Goal: Task Accomplishment & Management: Manage account settings

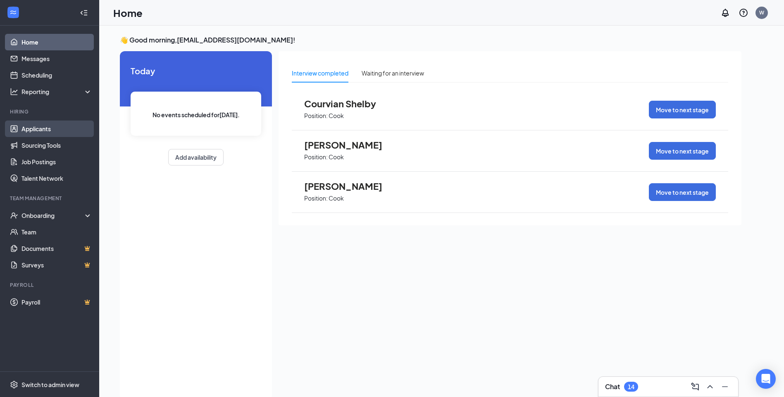
click at [47, 130] on link "Applicants" at bounding box center [56, 129] width 71 height 17
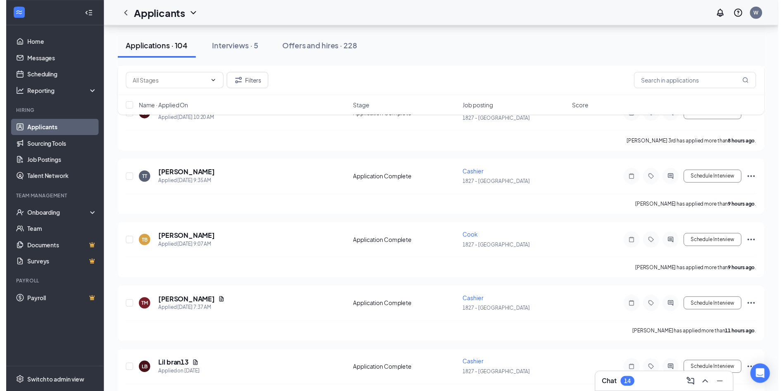
scroll to position [124, 0]
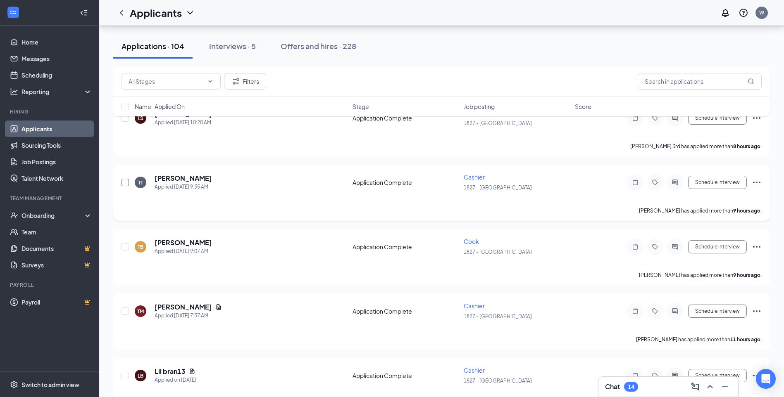
click at [125, 183] on input "checkbox" at bounding box center [124, 182] width 7 height 7
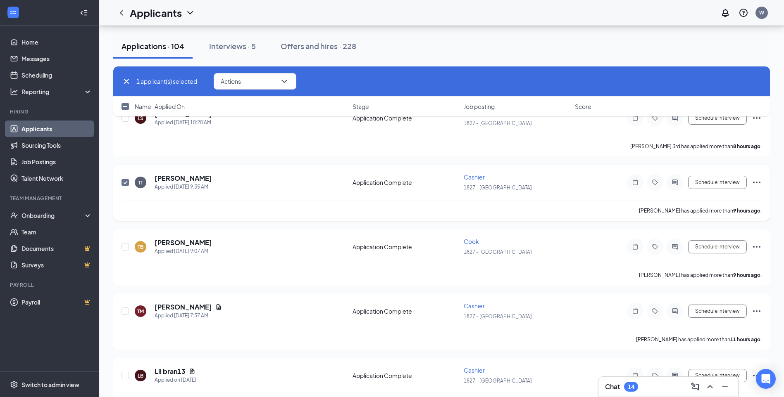
click at [125, 183] on input "checkbox" at bounding box center [124, 182] width 7 height 7
click at [161, 181] on h5 "Twanna Trotter" at bounding box center [183, 178] width 57 height 9
click at [161, 181] on body "Home Messages Scheduling Reporting Hiring Applicants Sourcing Tools Job Posting…" at bounding box center [392, 74] width 784 height 397
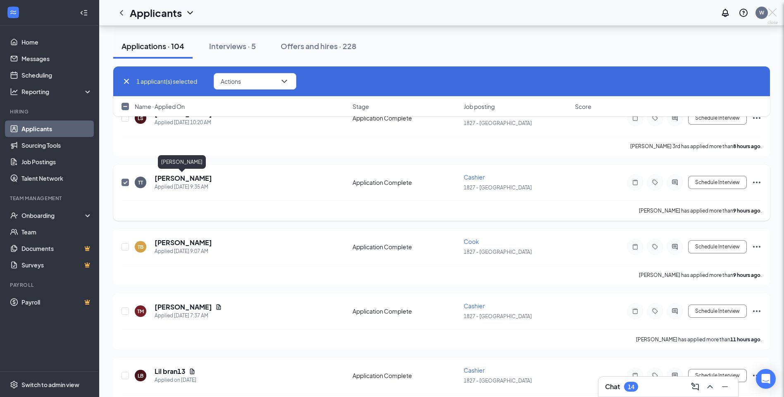
checkbox input "false"
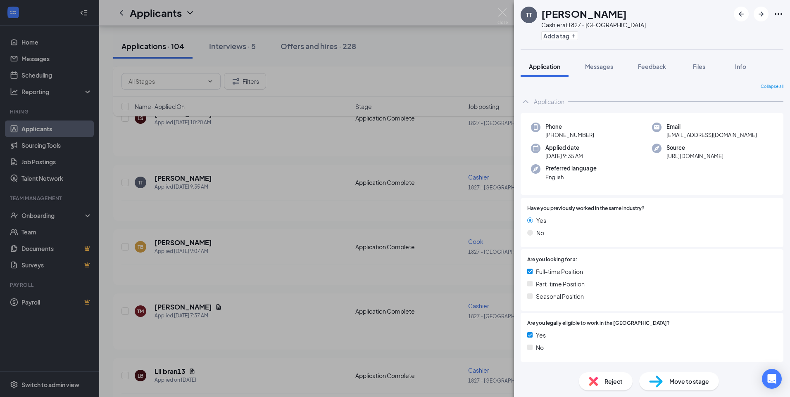
click at [678, 383] on span "Move to stage" at bounding box center [689, 381] width 40 height 9
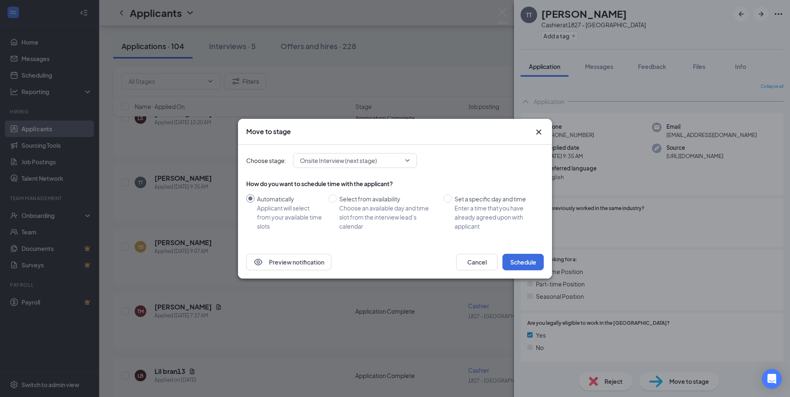
click at [400, 158] on span "Onsite Interview (next stage)" at bounding box center [351, 161] width 102 height 12
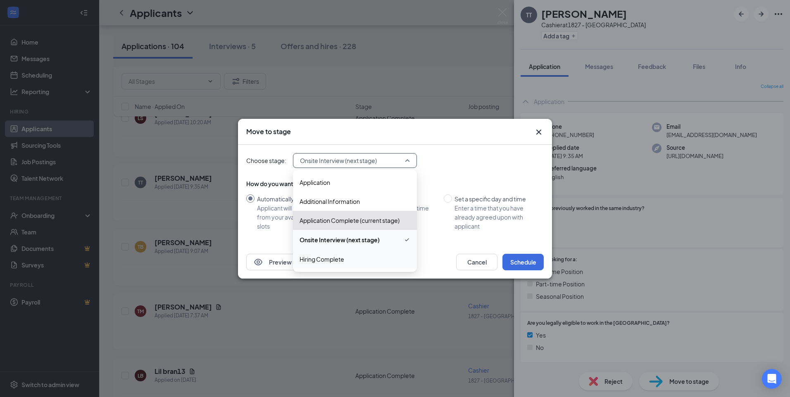
click at [334, 262] on span "Hiring Complete" at bounding box center [322, 259] width 45 height 9
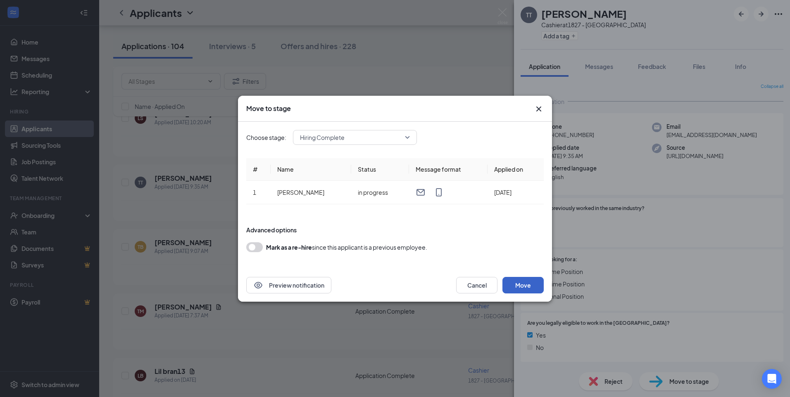
click at [530, 285] on button "Move" at bounding box center [522, 285] width 41 height 17
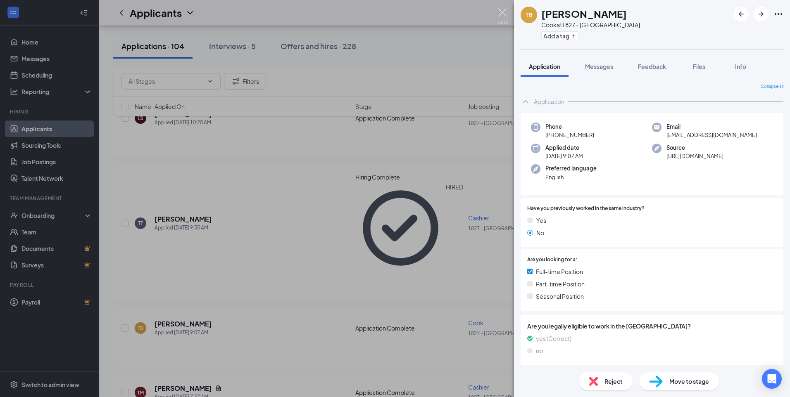
click at [502, 14] on img at bounding box center [502, 16] width 10 height 16
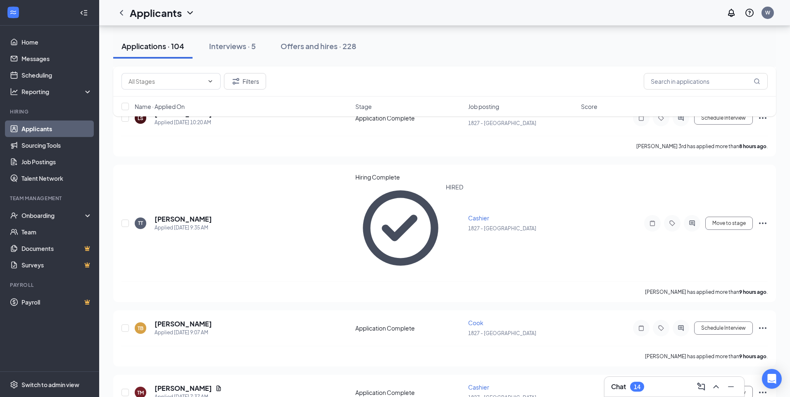
click at [486, 42] on div "Applications · 104 Interviews · 5 Offers and hires · 228" at bounding box center [444, 46] width 663 height 25
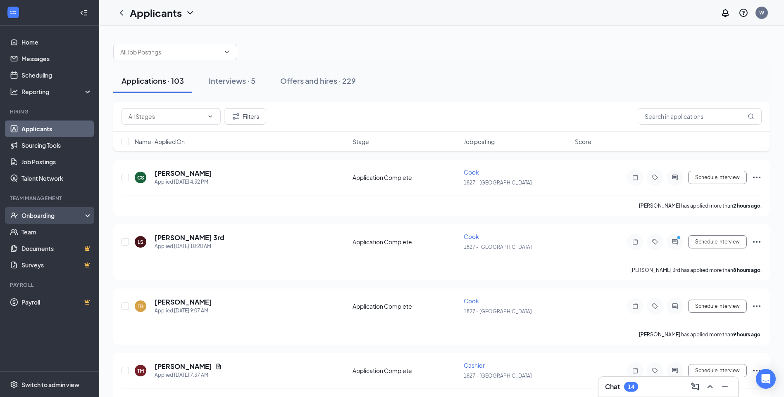
click at [52, 212] on div "Onboarding" at bounding box center [53, 216] width 64 height 8
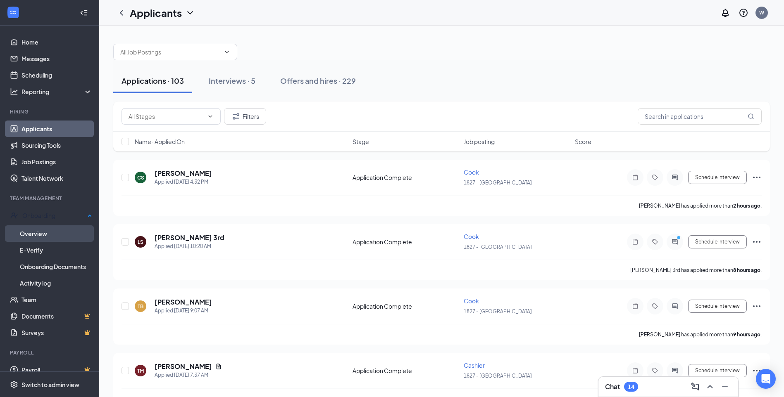
click at [50, 234] on link "Overview" at bounding box center [56, 234] width 72 height 17
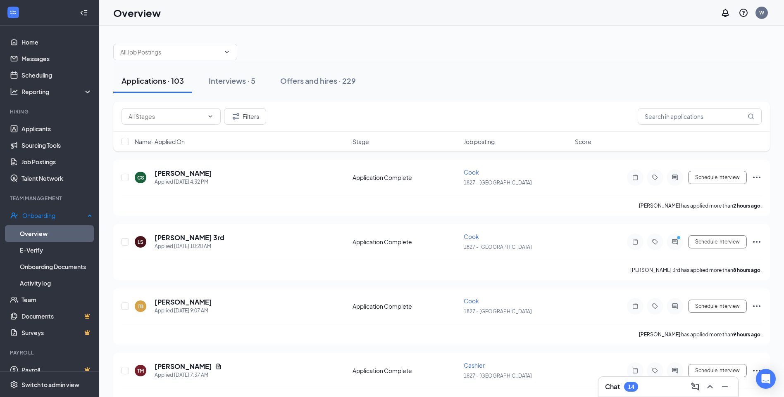
click at [50, 234] on link "Overview" at bounding box center [56, 234] width 72 height 17
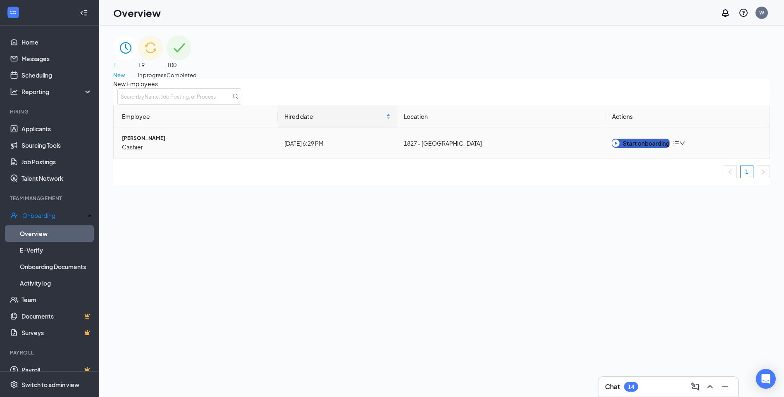
click at [647, 148] on button "Start onboarding" at bounding box center [640, 143] width 57 height 9
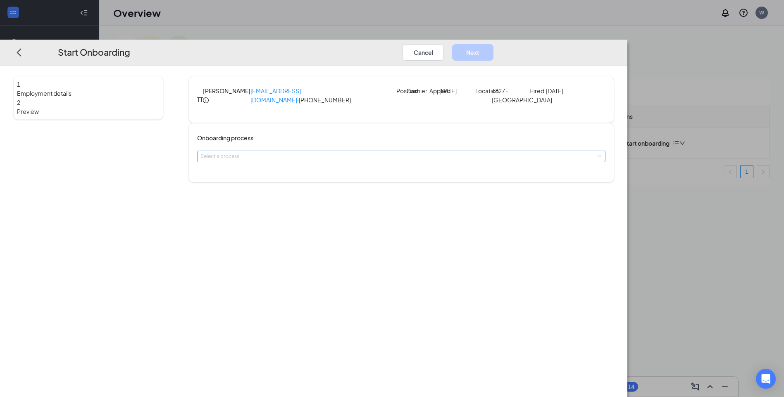
click at [342, 161] on div "Select a process" at bounding box center [399, 156] width 398 height 8
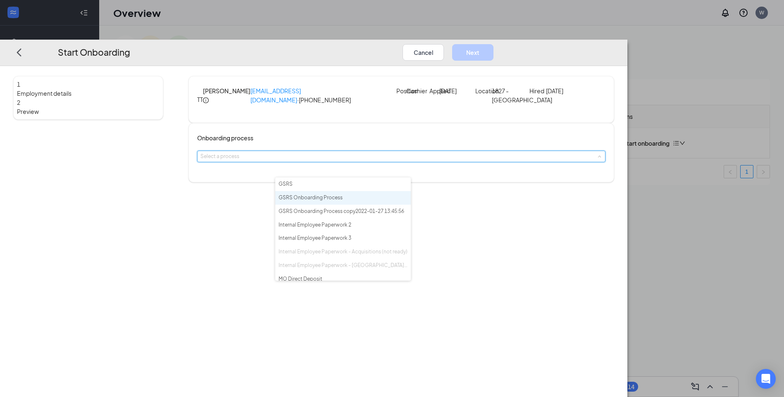
click at [343, 201] on span "GSRS Onboarding Process" at bounding box center [310, 198] width 64 height 6
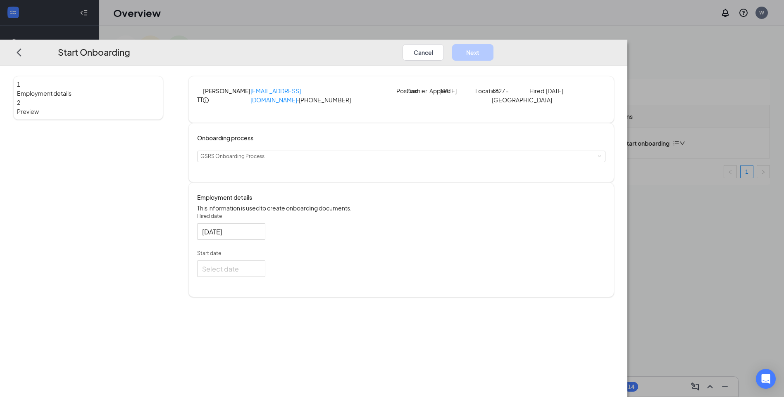
click at [347, 202] on div "Employment details This information is used to create onboarding documents. Hir…" at bounding box center [401, 240] width 426 height 115
drag, startPoint x: 347, startPoint y: 202, endPoint x: 253, endPoint y: 214, distance: 94.1
click at [253, 214] on div "1 Employment details 2 Preview TT Twanna Trotter trottertwanna26@yahoo.com · (6…" at bounding box center [313, 280] width 601 height 409
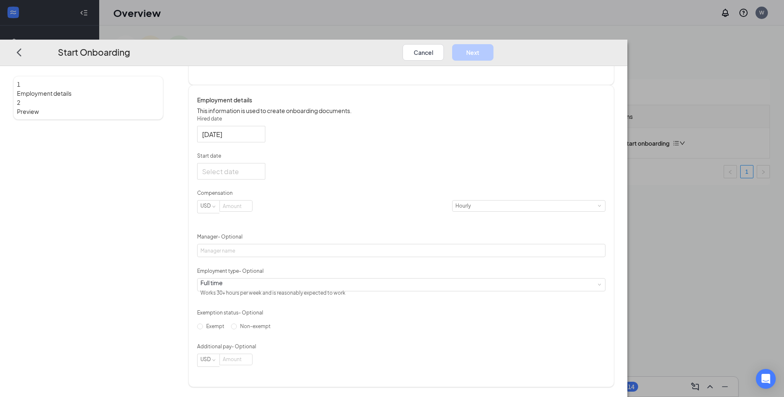
scroll to position [124, 0]
click at [260, 170] on div at bounding box center [231, 172] width 58 height 10
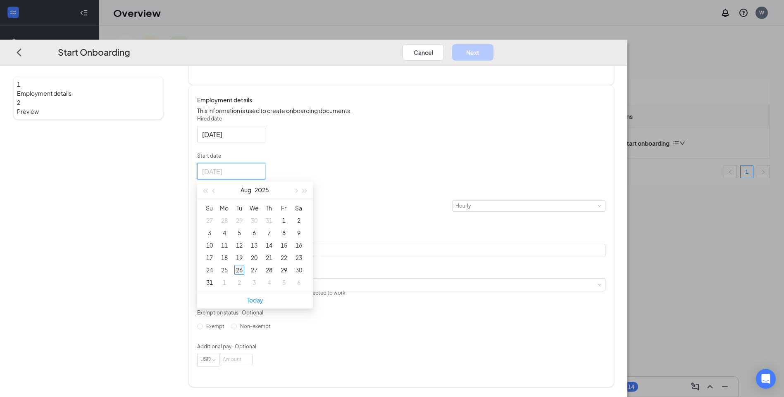
type input "[DATE]"
click at [244, 269] on div "26" at bounding box center [239, 270] width 10 height 10
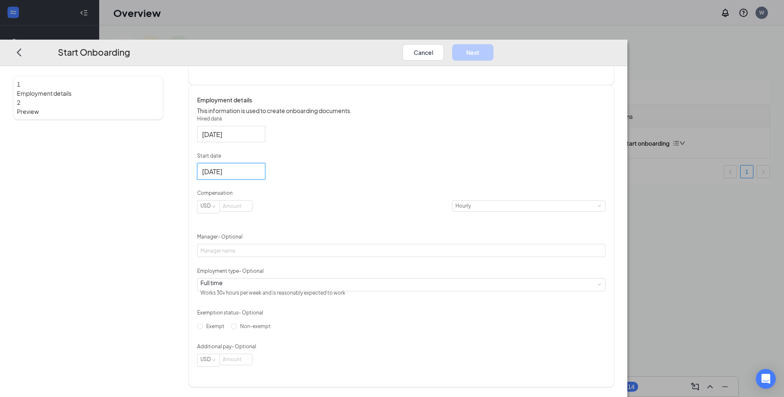
scroll to position [126, 0]
click at [252, 207] on input at bounding box center [236, 206] width 32 height 11
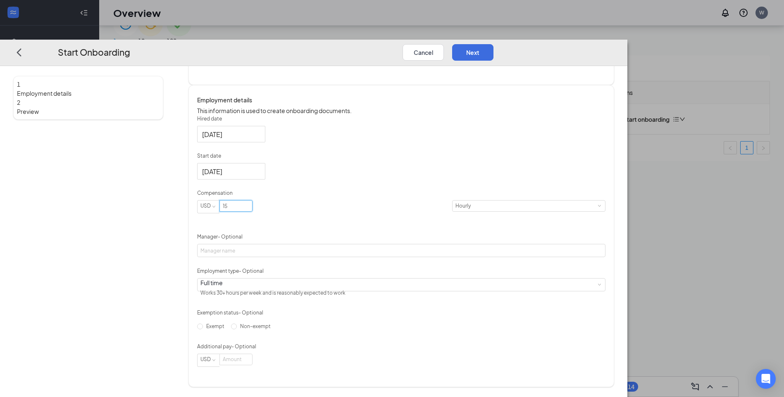
scroll to position [37, 0]
type input "15"
click at [493, 44] on button "Next" at bounding box center [472, 52] width 41 height 17
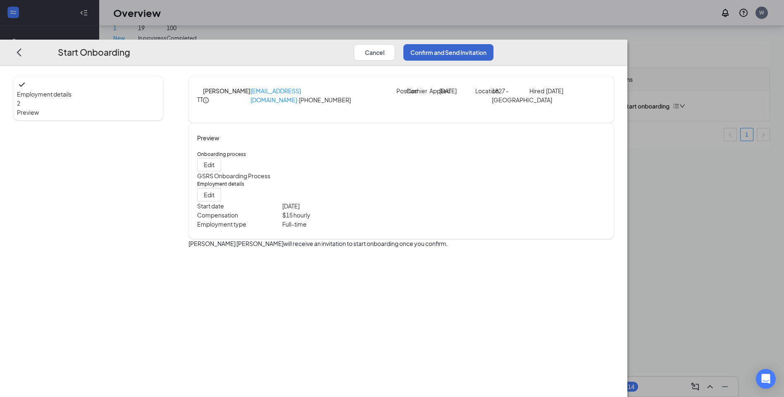
scroll to position [0, 0]
click at [493, 44] on button "Confirm and Send Invitation" at bounding box center [448, 52] width 90 height 17
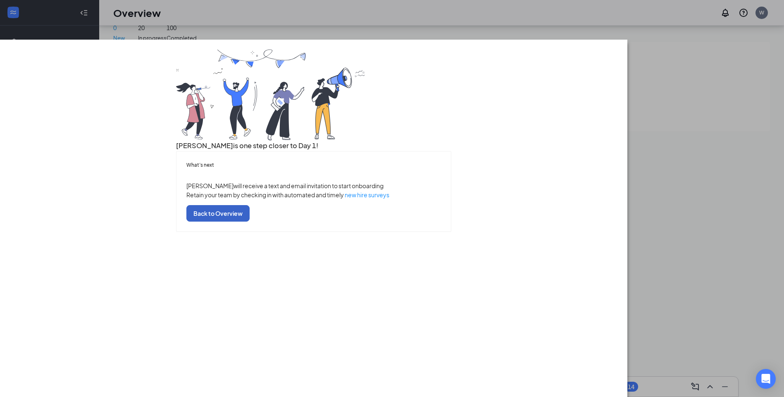
click at [250, 222] on button "Back to Overview" at bounding box center [217, 213] width 63 height 17
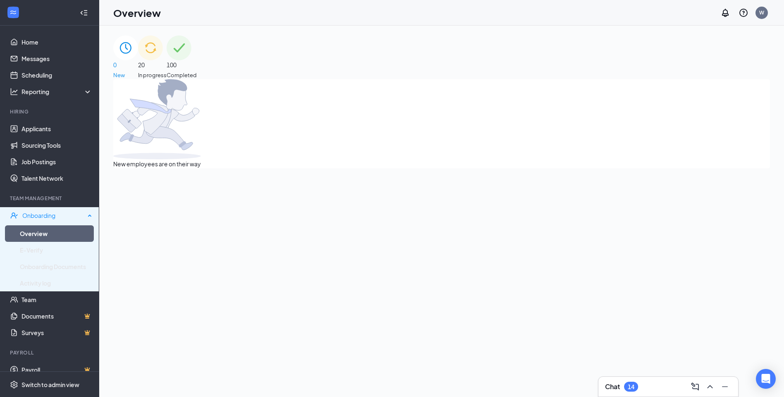
click at [34, 213] on div "Onboarding" at bounding box center [53, 216] width 63 height 8
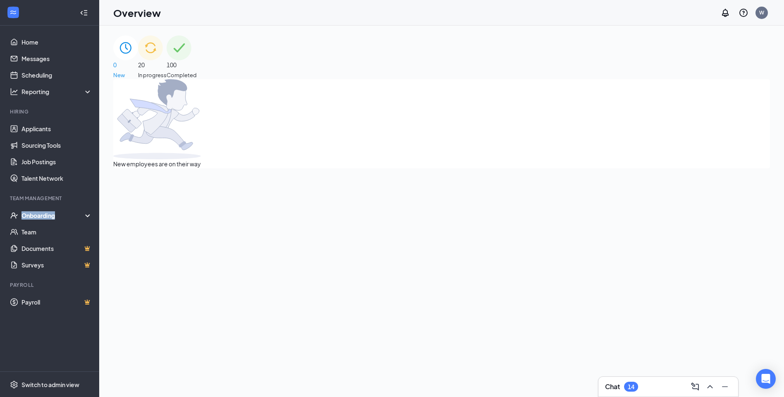
click at [34, 213] on div "Onboarding" at bounding box center [53, 216] width 64 height 8
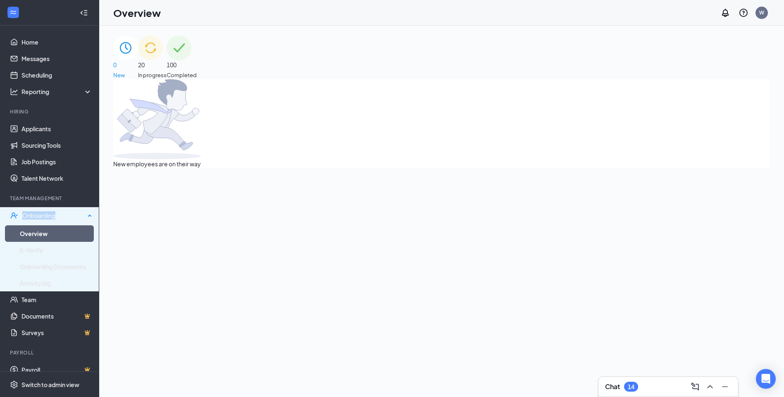
click at [49, 216] on div "Onboarding" at bounding box center [53, 216] width 63 height 8
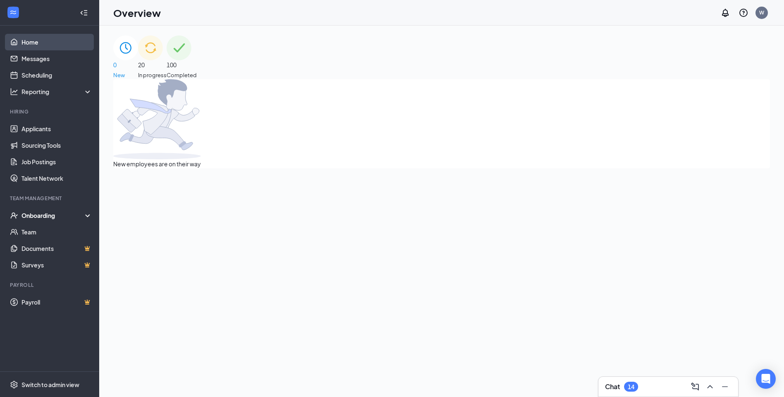
click at [30, 41] on link "Home" at bounding box center [56, 42] width 71 height 17
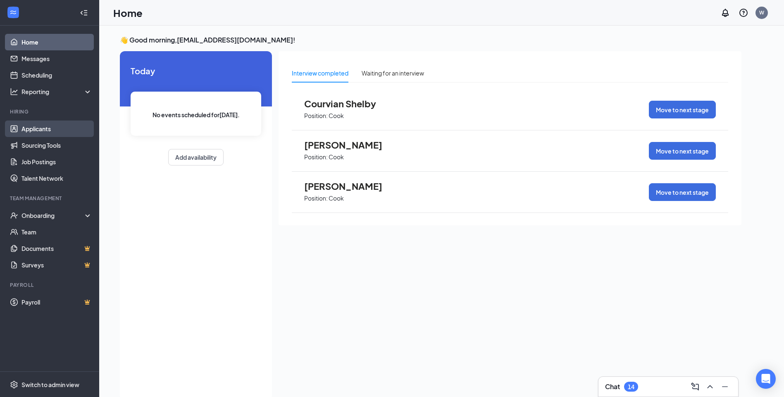
click at [30, 131] on link "Applicants" at bounding box center [56, 129] width 71 height 17
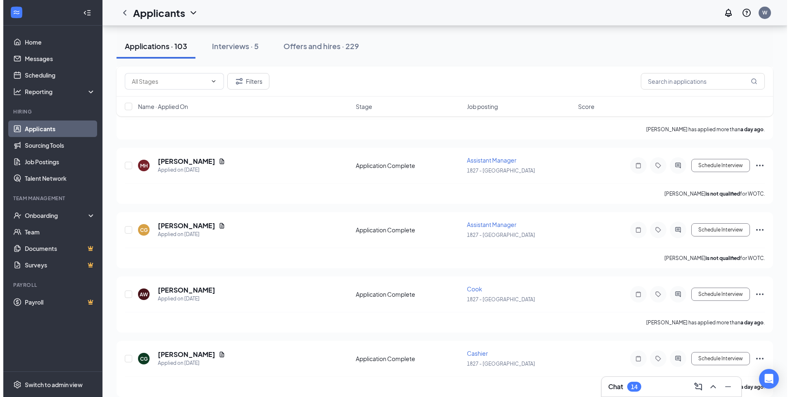
scroll to position [702, 0]
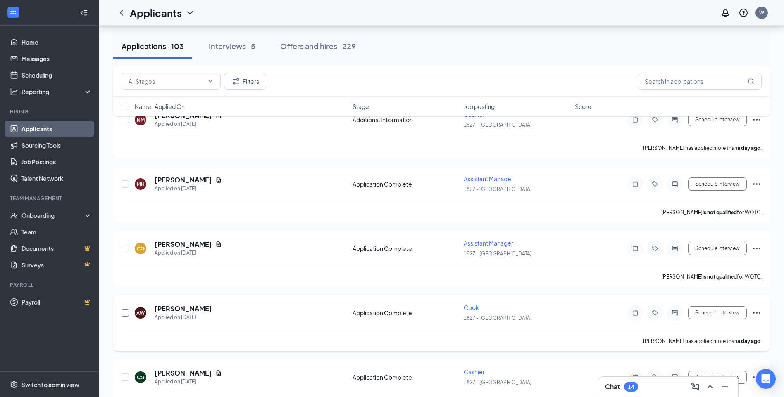
click at [124, 313] on input "checkbox" at bounding box center [124, 312] width 7 height 7
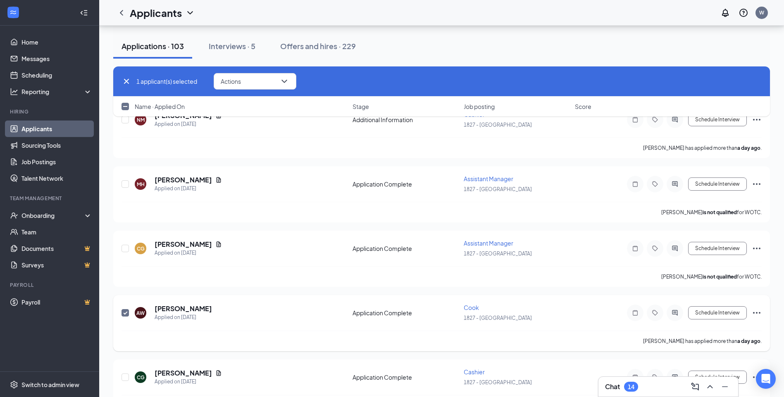
click at [124, 313] on input "checkbox" at bounding box center [124, 312] width 7 height 7
click at [273, 84] on button "Actions" at bounding box center [255, 81] width 83 height 17
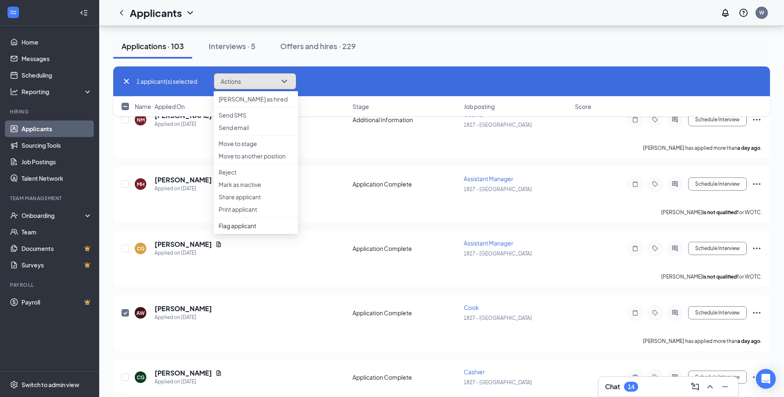
click at [273, 84] on button "Actions" at bounding box center [255, 81] width 83 height 17
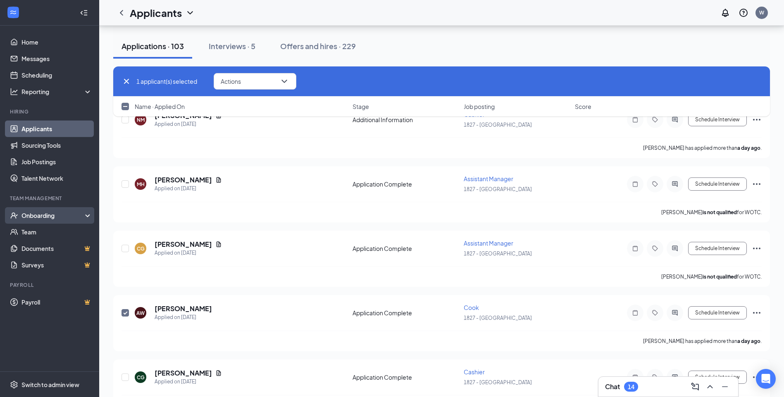
click at [93, 218] on div "Onboarding" at bounding box center [49, 215] width 99 height 17
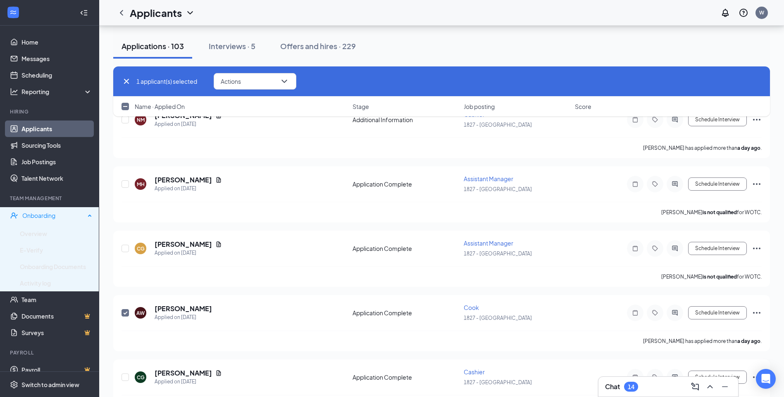
click at [78, 218] on div "Onboarding" at bounding box center [53, 216] width 63 height 8
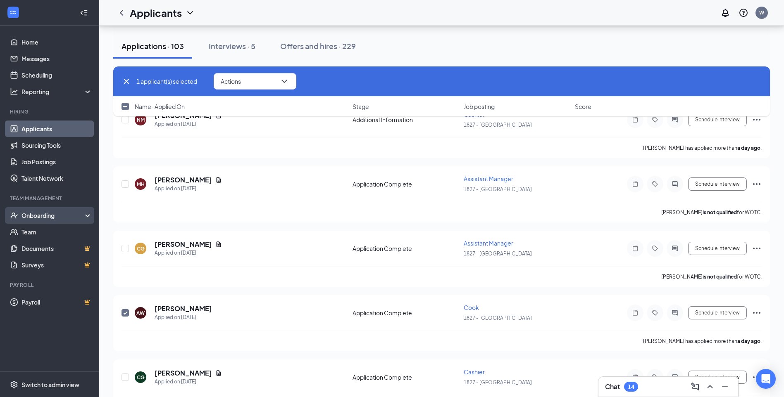
click at [78, 218] on div "Onboarding" at bounding box center [53, 216] width 64 height 8
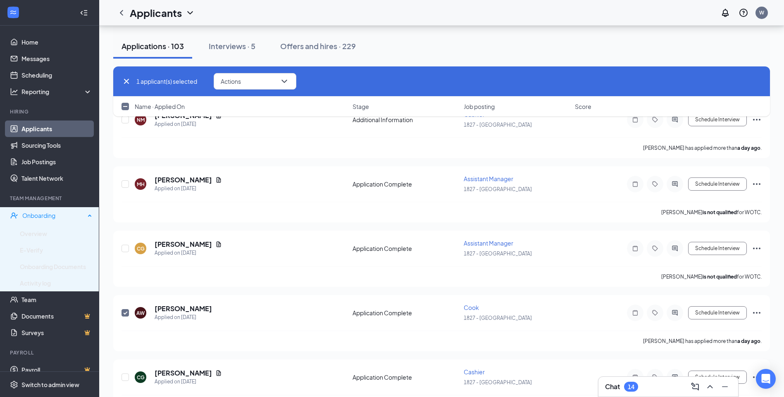
click at [76, 219] on div "Onboarding" at bounding box center [53, 216] width 63 height 8
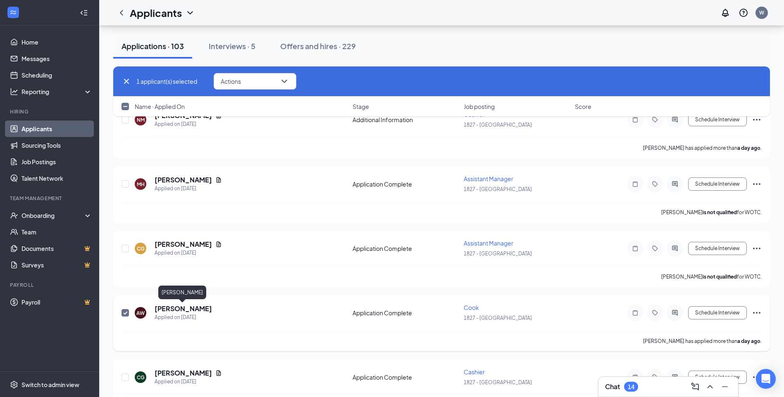
click at [178, 312] on h5 "[PERSON_NAME]" at bounding box center [183, 308] width 57 height 9
checkbox input "false"
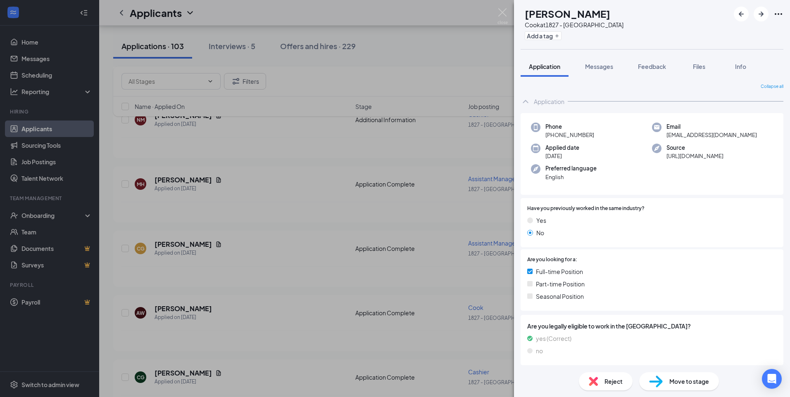
click at [45, 215] on div "AW Anthony Williams Cook at 1827 - Collinsville Add a tag Application Messages …" at bounding box center [395, 198] width 790 height 397
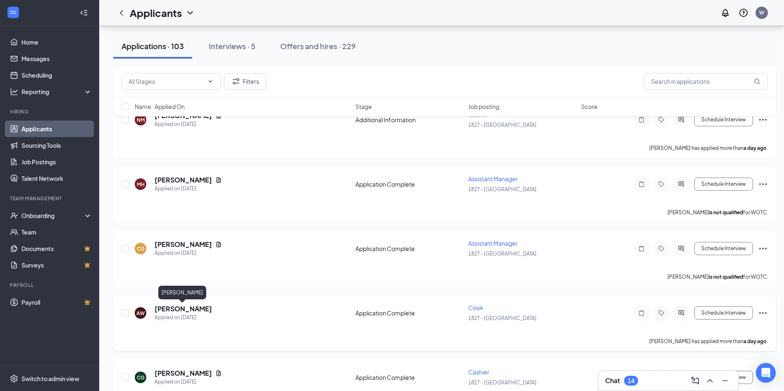
click at [184, 307] on h5 "[PERSON_NAME]" at bounding box center [183, 308] width 57 height 9
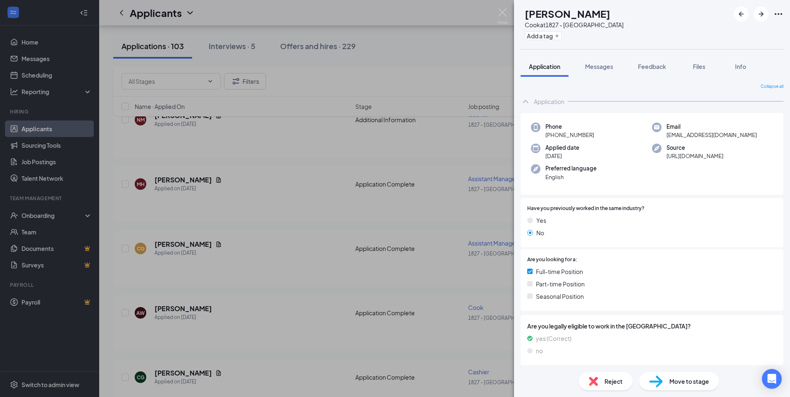
click at [661, 380] on img at bounding box center [656, 382] width 14 height 12
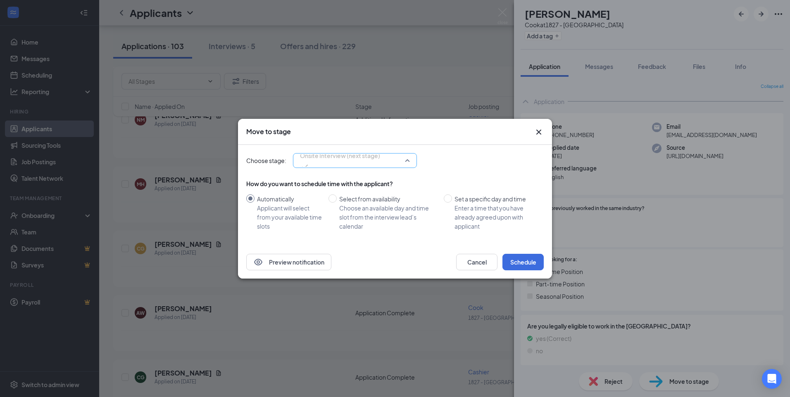
click at [354, 162] on span "Onsite Interview (next stage)" at bounding box center [340, 156] width 80 height 12
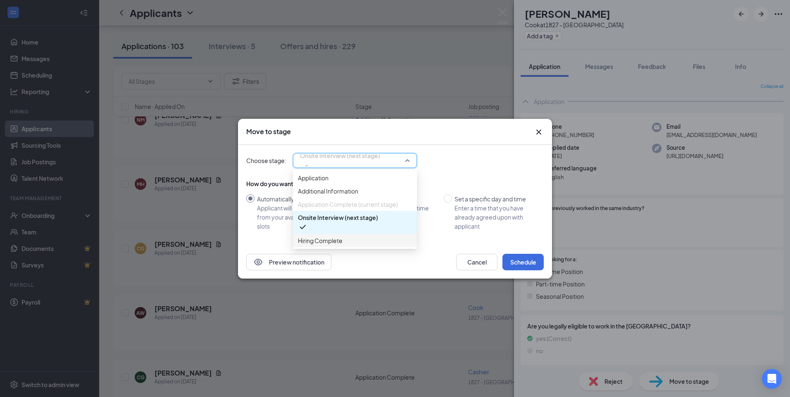
click at [341, 245] on span "Hiring Complete" at bounding box center [320, 240] width 45 height 9
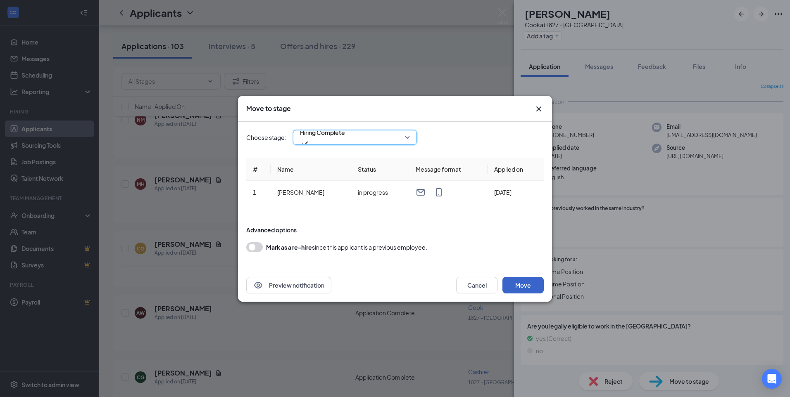
click at [537, 290] on button "Move" at bounding box center [522, 285] width 41 height 17
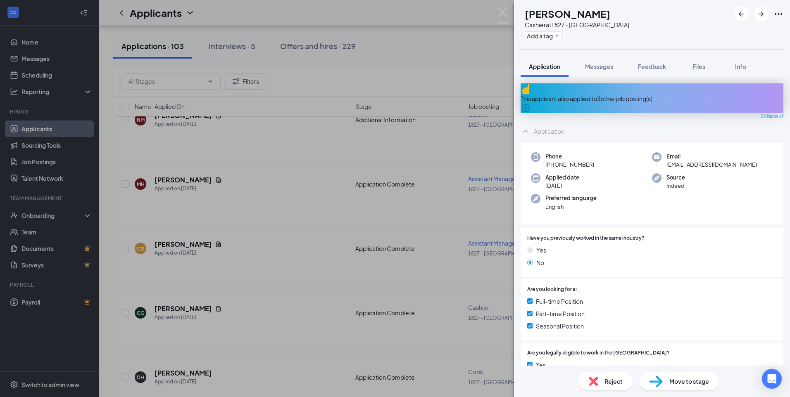
click at [450, 151] on div "CG Christina Golden Cashier at 1827 - Collinsville Add a tag Application Messag…" at bounding box center [395, 198] width 790 height 397
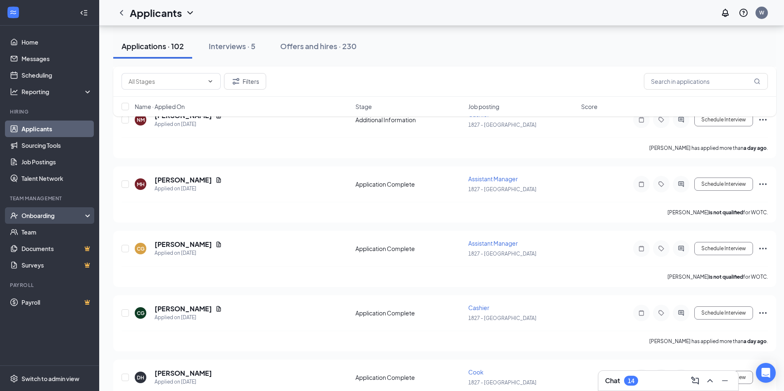
click at [54, 214] on div "Onboarding" at bounding box center [53, 216] width 64 height 8
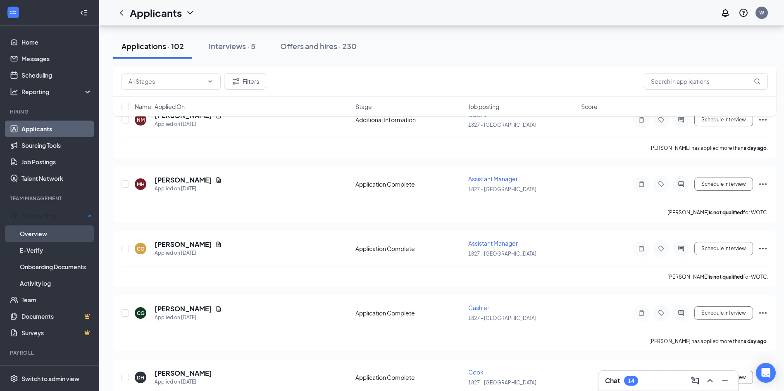
click at [59, 234] on link "Overview" at bounding box center [56, 234] width 72 height 17
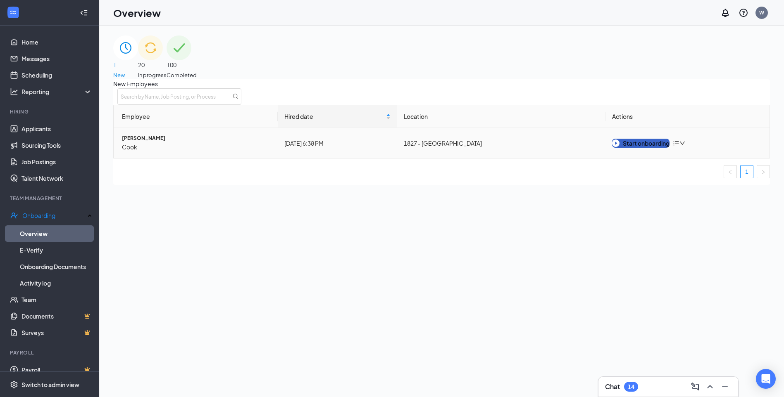
click at [662, 148] on div "Start onboarding" at bounding box center [640, 143] width 57 height 9
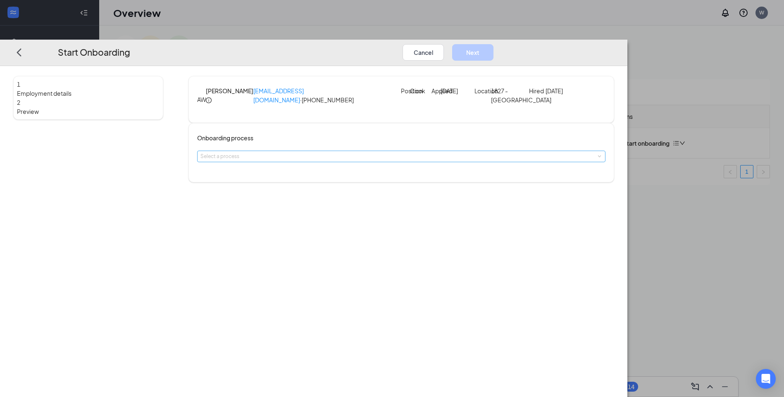
click at [324, 161] on div "Select a process" at bounding box center [399, 156] width 398 height 8
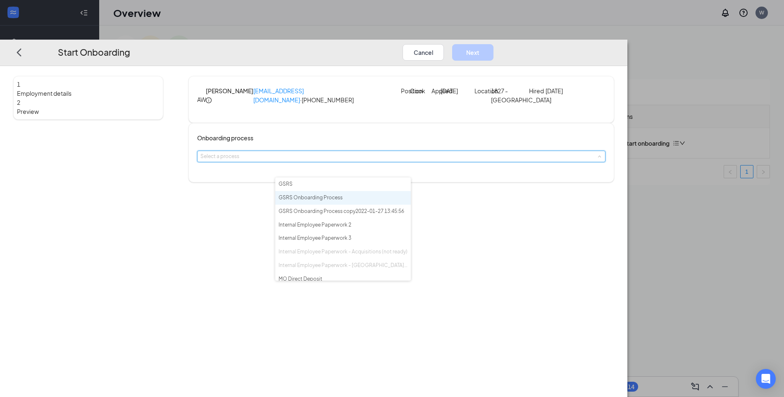
click at [332, 198] on span "GSRS Onboarding Process" at bounding box center [310, 198] width 64 height 6
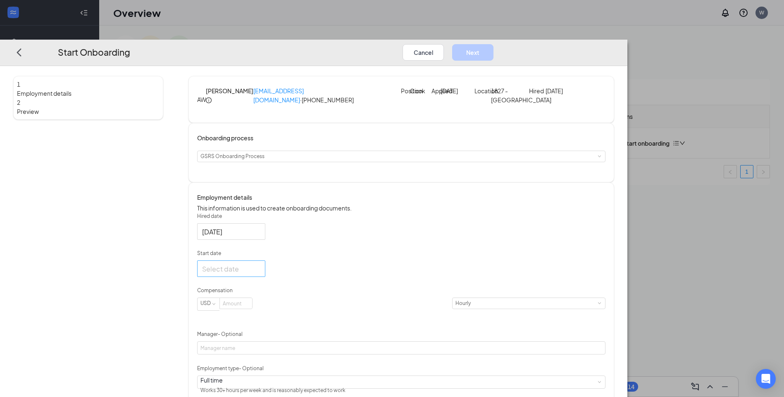
click at [260, 274] on div at bounding box center [231, 269] width 58 height 10
type input "[DATE]"
click at [244, 225] on div "26" at bounding box center [239, 220] width 10 height 10
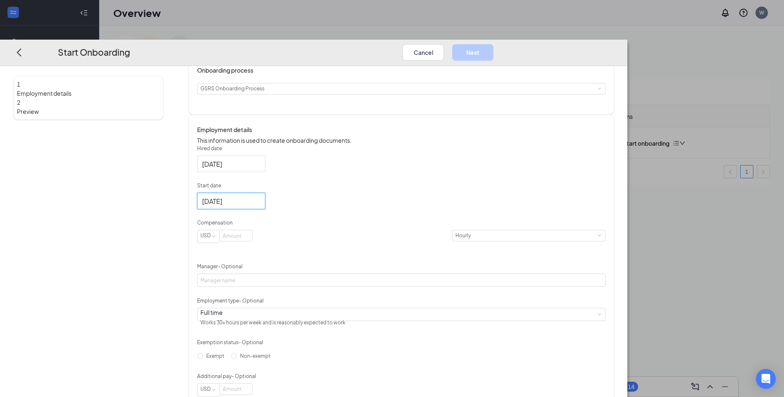
scroll to position [83, 0]
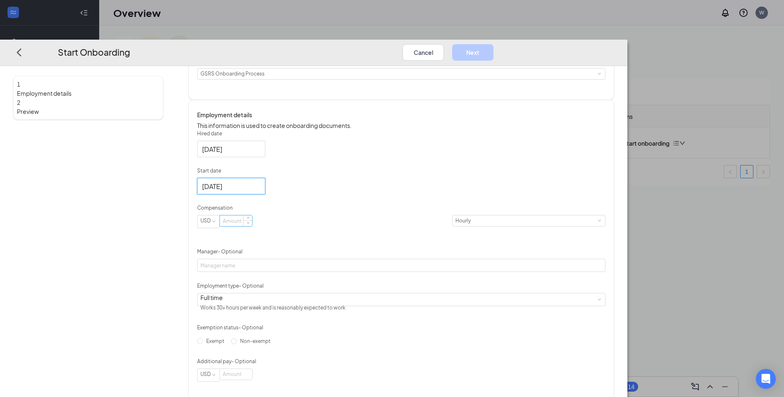
click at [252, 226] on input at bounding box center [236, 221] width 32 height 11
type input "15"
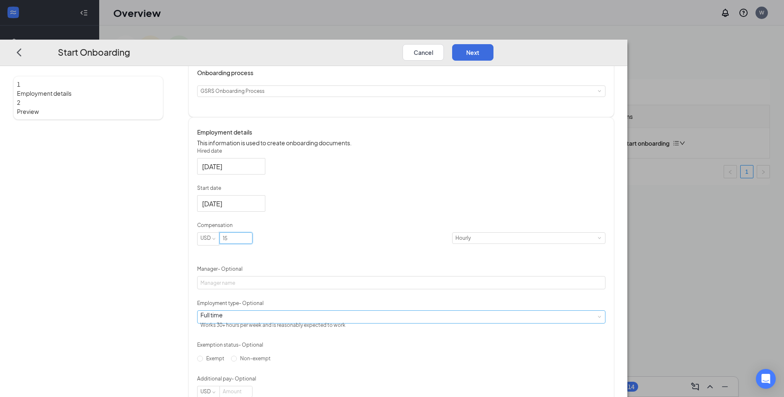
scroll to position [0, 0]
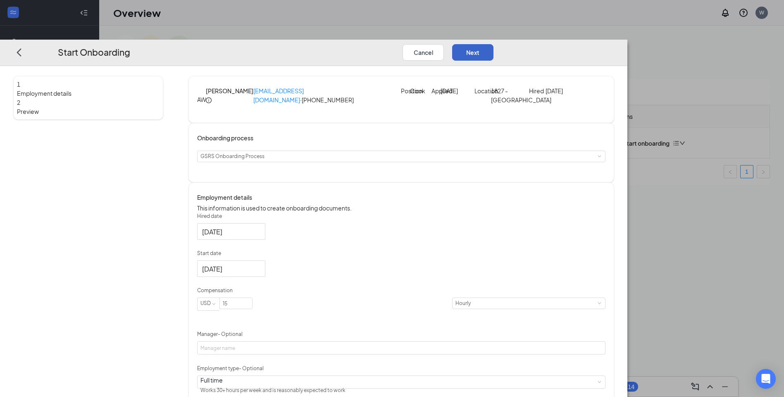
click at [493, 44] on button "Next" at bounding box center [472, 52] width 41 height 17
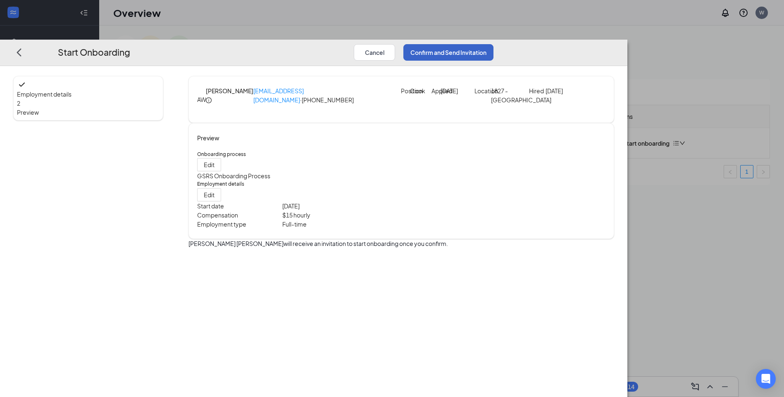
click at [493, 44] on button "Confirm and Send Invitation" at bounding box center [448, 52] width 90 height 17
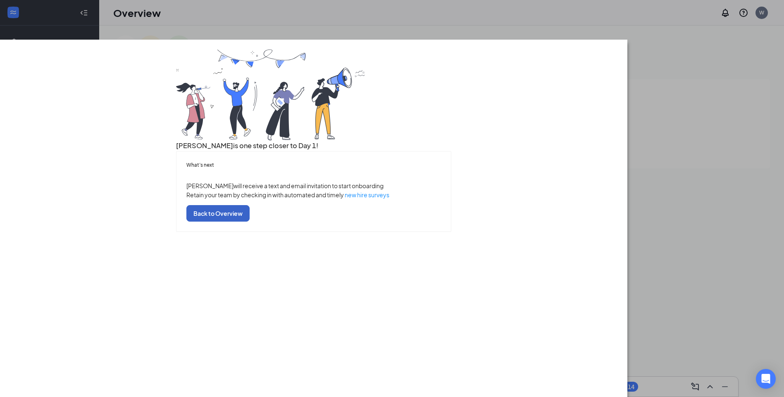
click at [250, 222] on button "Back to Overview" at bounding box center [217, 213] width 63 height 17
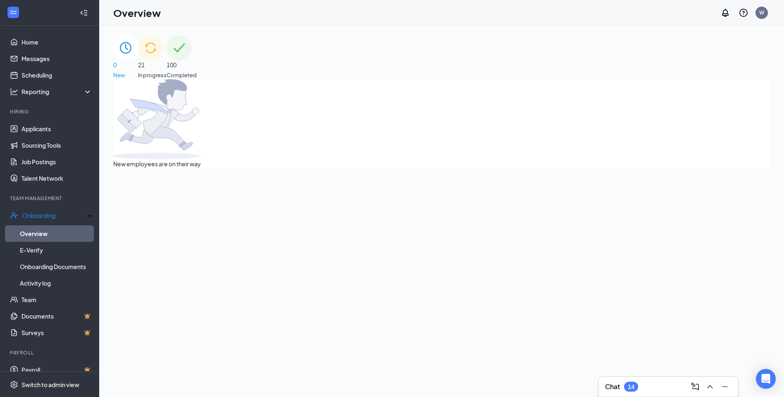
click at [163, 60] on img at bounding box center [150, 48] width 25 height 25
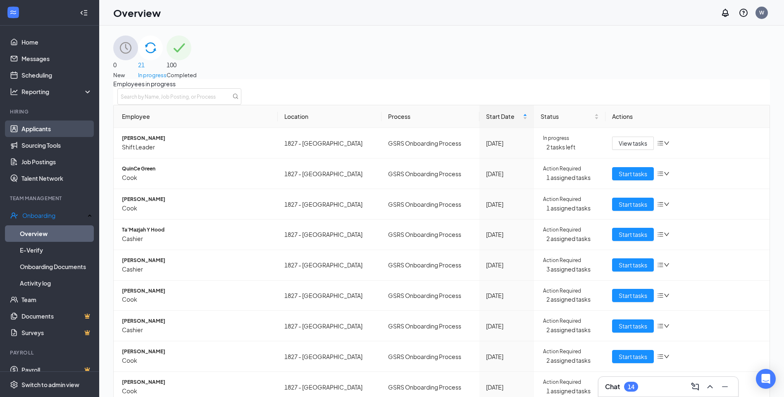
click at [51, 130] on link "Applicants" at bounding box center [56, 129] width 71 height 17
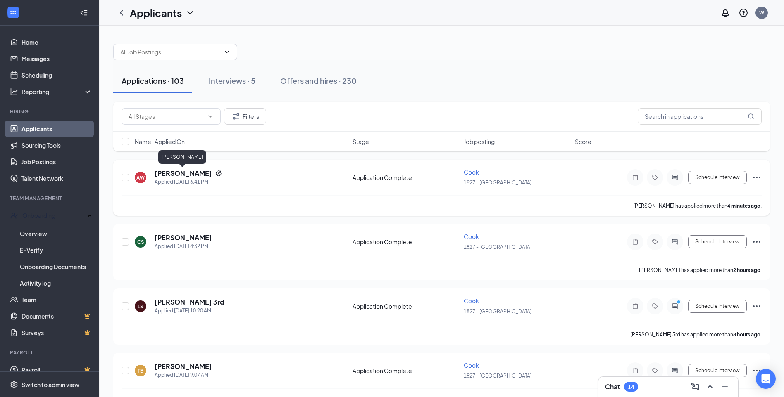
click at [169, 173] on h5 "[PERSON_NAME]" at bounding box center [183, 173] width 57 height 9
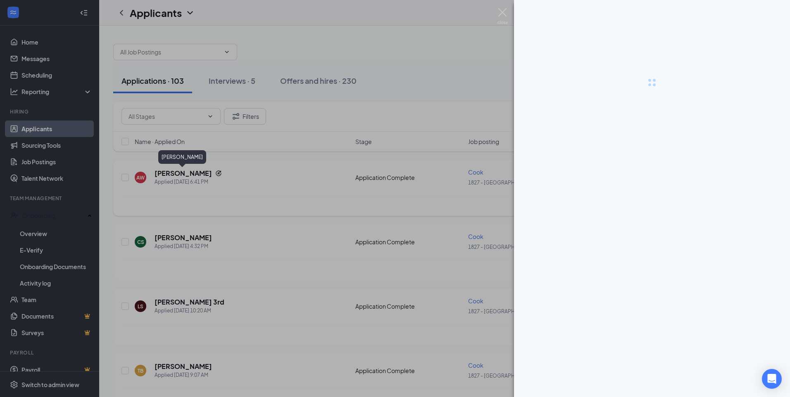
click at [169, 173] on div at bounding box center [395, 198] width 790 height 397
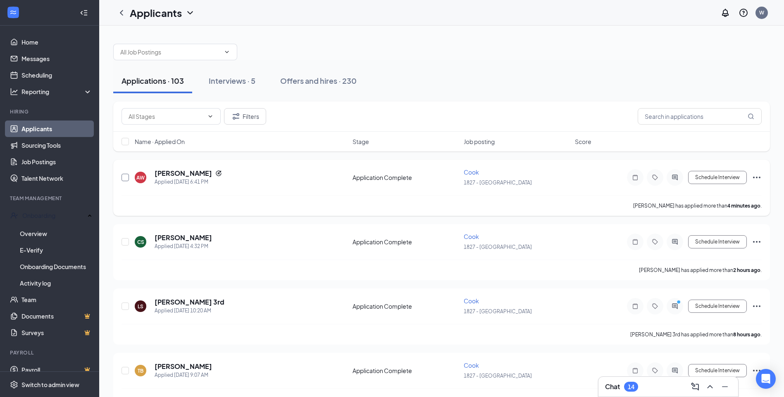
click at [126, 180] on input "checkbox" at bounding box center [124, 177] width 7 height 7
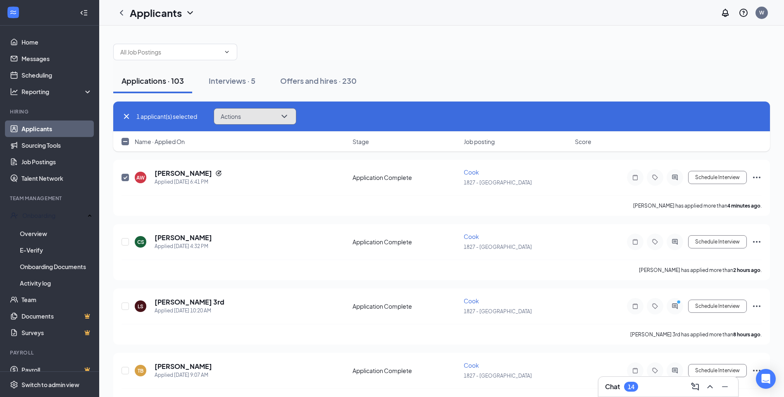
click at [249, 121] on button "Actions" at bounding box center [255, 116] width 83 height 17
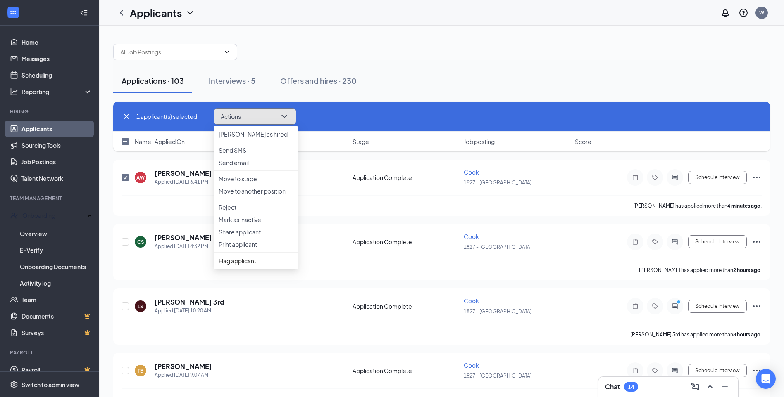
click at [249, 121] on button "Actions" at bounding box center [255, 116] width 83 height 17
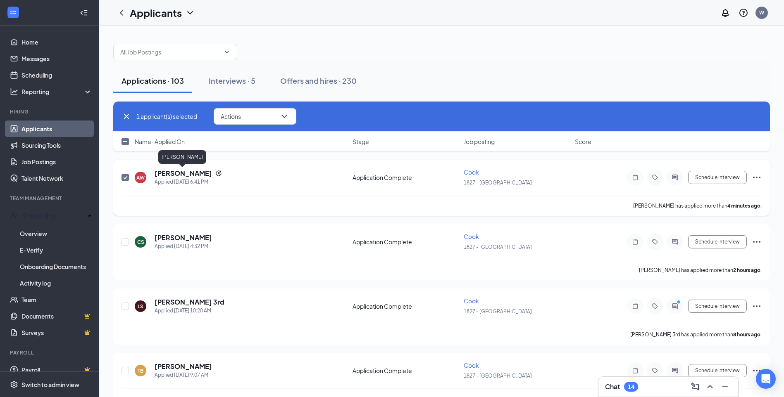
click at [186, 170] on h5 "[PERSON_NAME]" at bounding box center [183, 173] width 57 height 9
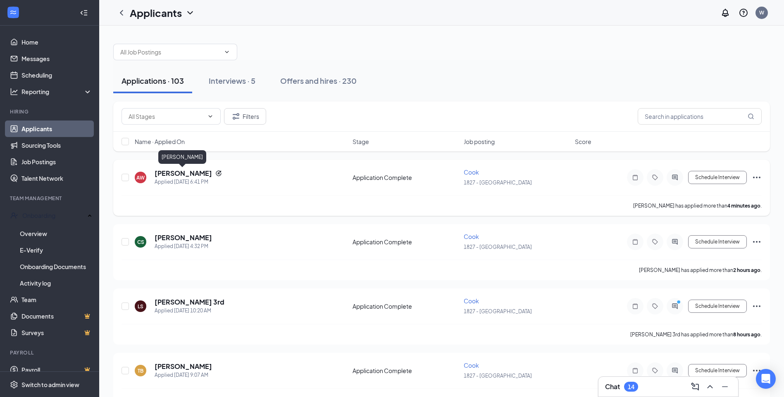
click at [185, 173] on h5 "[PERSON_NAME]" at bounding box center [183, 173] width 57 height 9
click at [124, 178] on input "checkbox" at bounding box center [124, 177] width 7 height 7
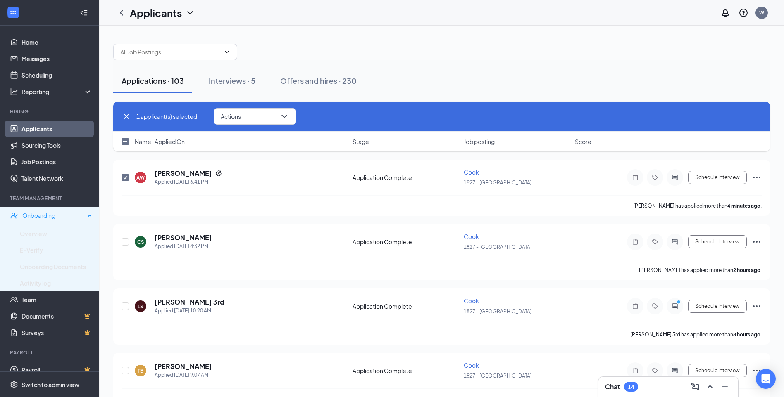
click at [40, 215] on div "Onboarding" at bounding box center [53, 216] width 63 height 8
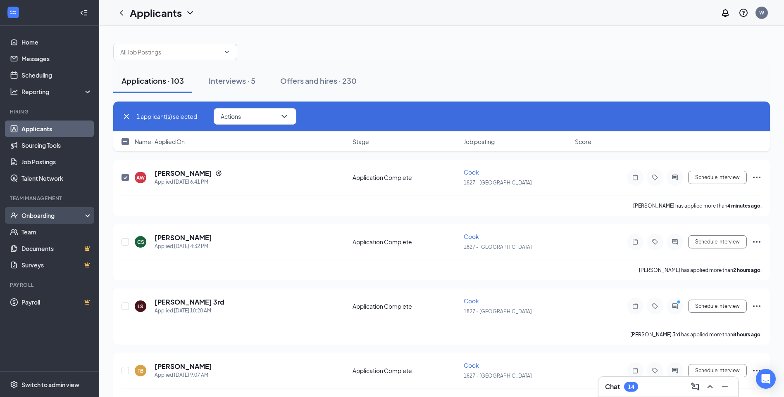
click at [46, 220] on div "Onboarding" at bounding box center [49, 215] width 99 height 17
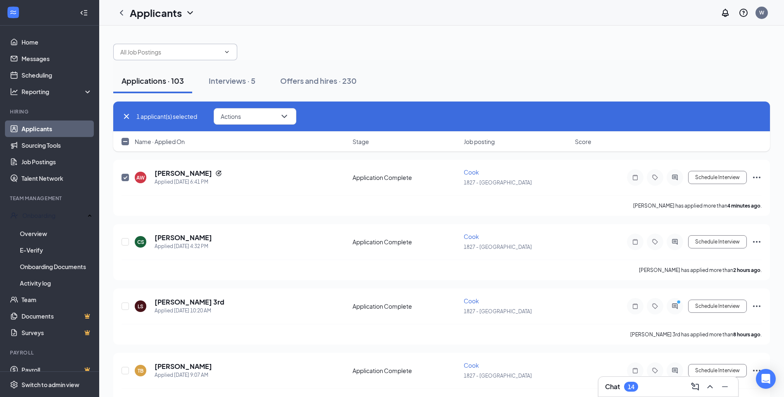
click at [171, 57] on span at bounding box center [175, 52] width 124 height 17
click at [308, 38] on div at bounding box center [441, 48] width 657 height 25
click at [123, 13] on icon "ChevronLeft" at bounding box center [122, 13] width 10 height 10
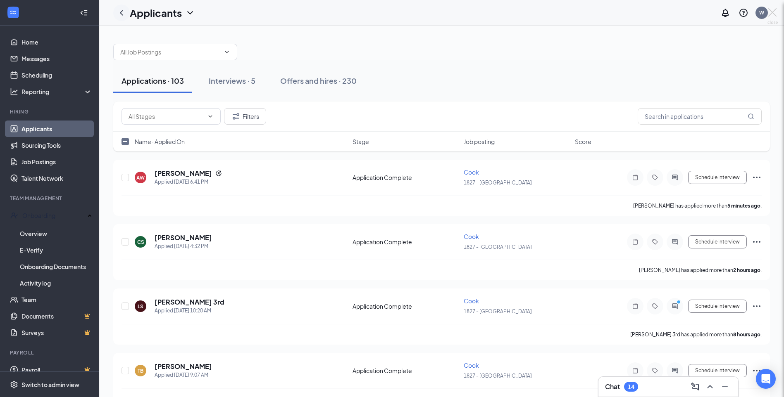
checkbox input "false"
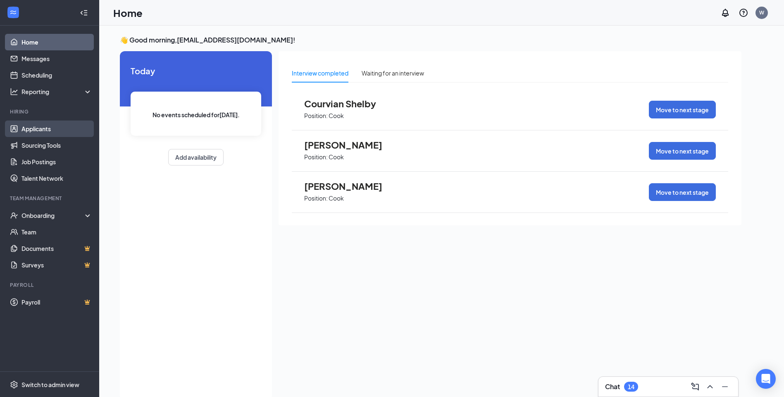
click at [54, 125] on link "Applicants" at bounding box center [56, 129] width 71 height 17
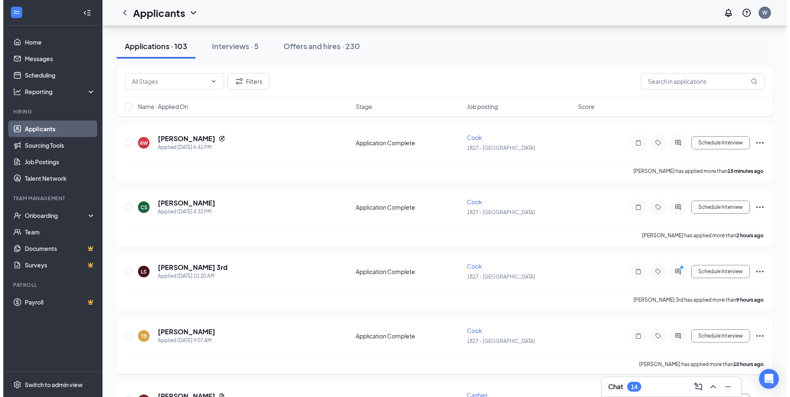
scroll to position [83, 0]
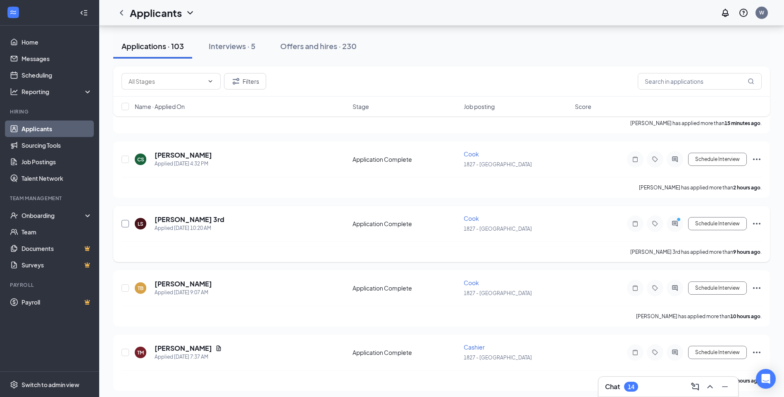
click at [125, 226] on input "checkbox" at bounding box center [124, 223] width 7 height 7
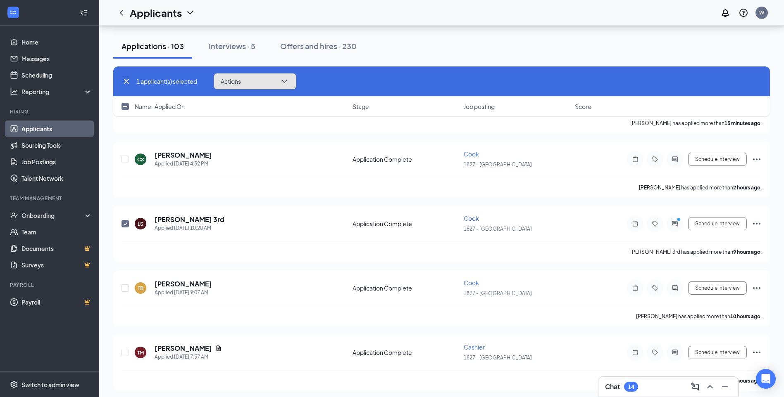
click at [250, 79] on button "Actions" at bounding box center [255, 81] width 83 height 17
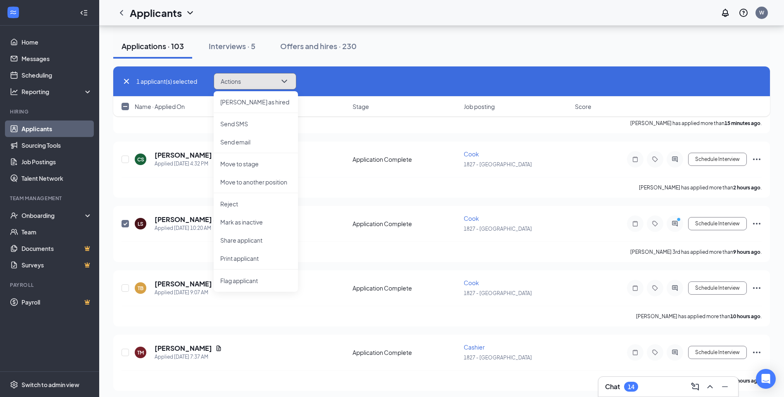
click at [250, 80] on button "Actions" at bounding box center [255, 81] width 83 height 17
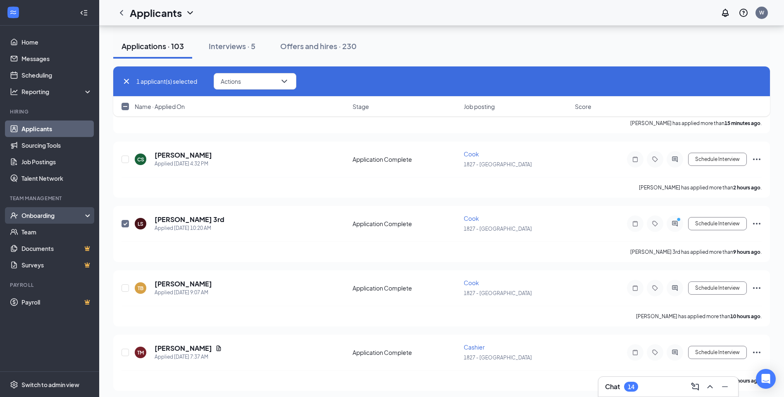
click at [47, 215] on div "Onboarding" at bounding box center [53, 216] width 64 height 8
click at [196, 221] on h5 "Lawrence Smith 3rd" at bounding box center [190, 219] width 70 height 9
click at [196, 221] on body "Home Messages Scheduling Reporting Hiring Applicants Sourcing Tools Job Posting…" at bounding box center [392, 115] width 784 height 397
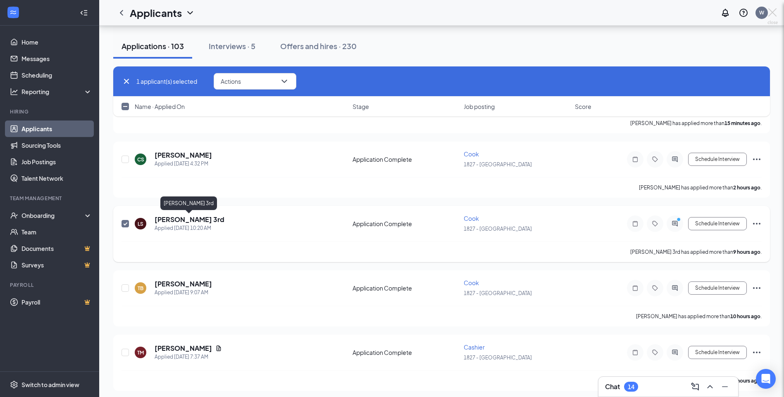
checkbox input "false"
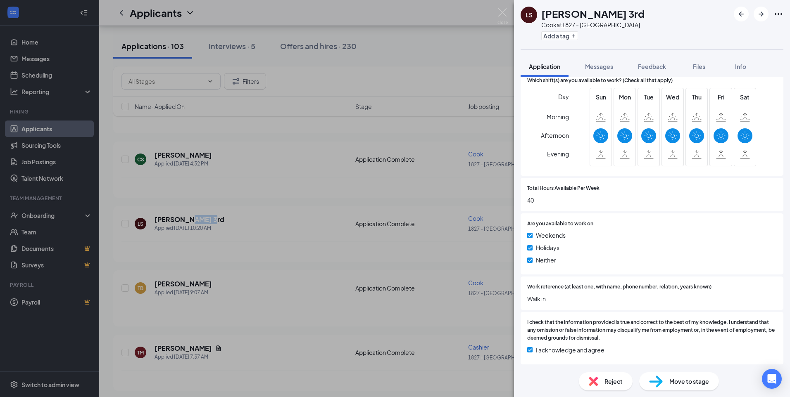
scroll to position [315, 0]
click at [689, 385] on span "Move to stage" at bounding box center [689, 381] width 40 height 9
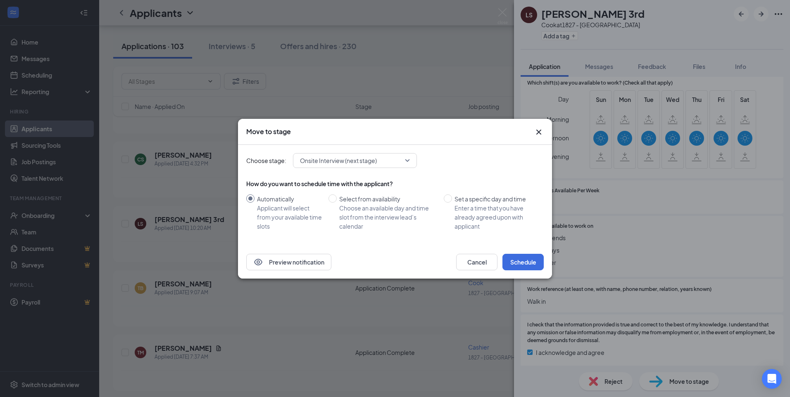
click at [360, 162] on span "Onsite Interview (next stage)" at bounding box center [338, 161] width 77 height 12
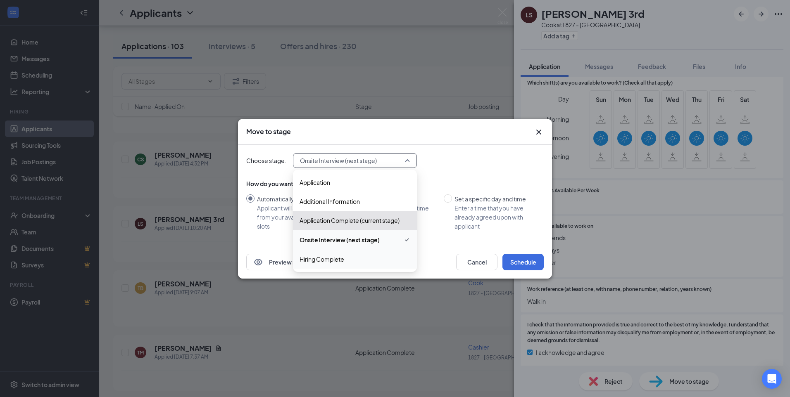
click at [354, 262] on span "Hiring Complete" at bounding box center [355, 259] width 111 height 9
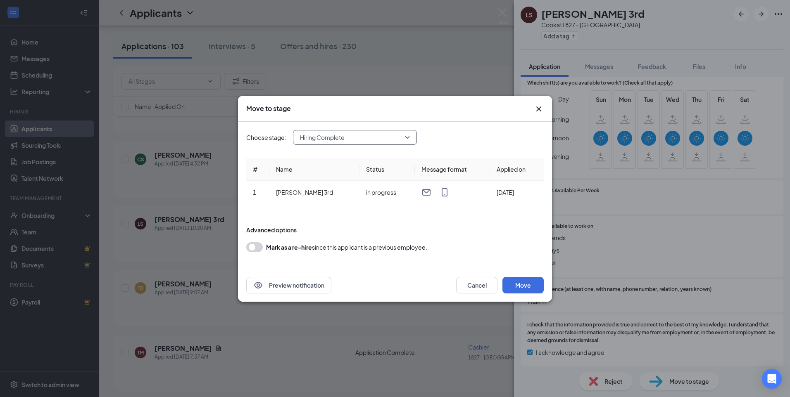
click at [357, 136] on span "Hiring Complete" at bounding box center [351, 137] width 102 height 12
click at [524, 280] on button "Move" at bounding box center [522, 285] width 41 height 17
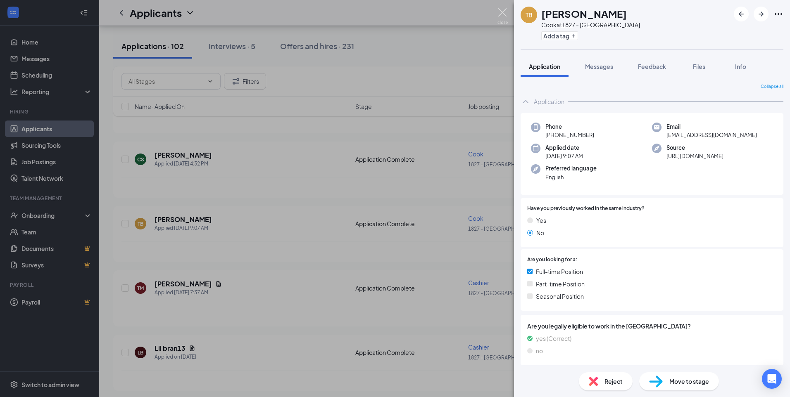
click at [507, 13] on img at bounding box center [502, 16] width 10 height 16
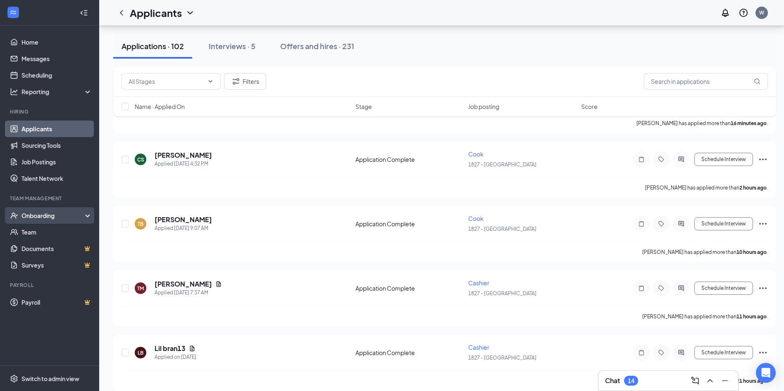
click at [62, 210] on div "Onboarding" at bounding box center [49, 215] width 99 height 17
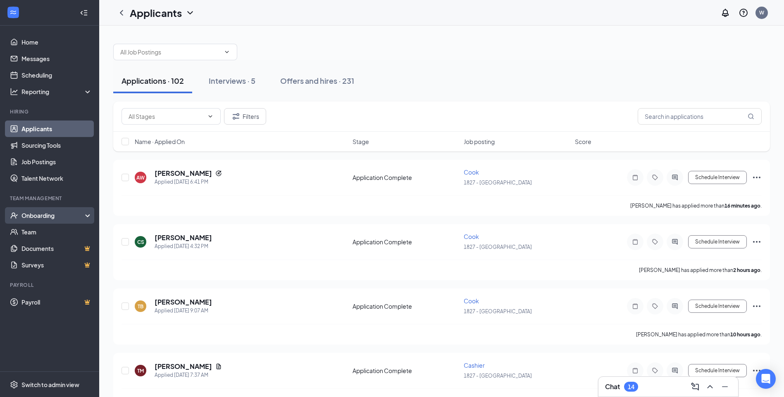
click at [43, 214] on div "Onboarding" at bounding box center [53, 216] width 64 height 8
click at [55, 214] on div "Onboarding" at bounding box center [53, 216] width 64 height 8
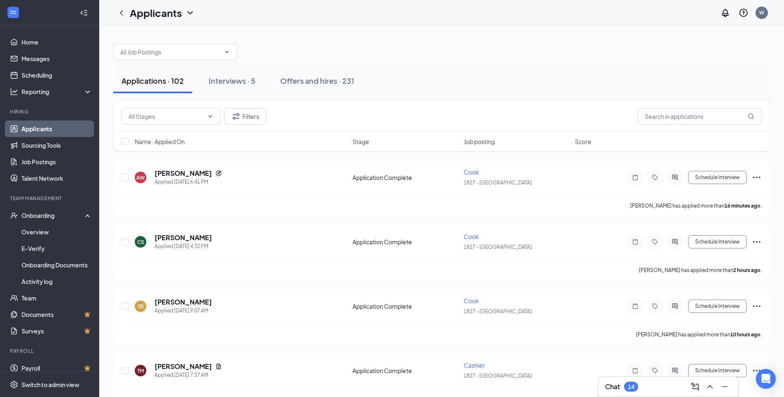
click at [59, 127] on link "Applicants" at bounding box center [56, 129] width 71 height 17
click at [225, 77] on div "Interviews · 5" at bounding box center [232, 81] width 47 height 10
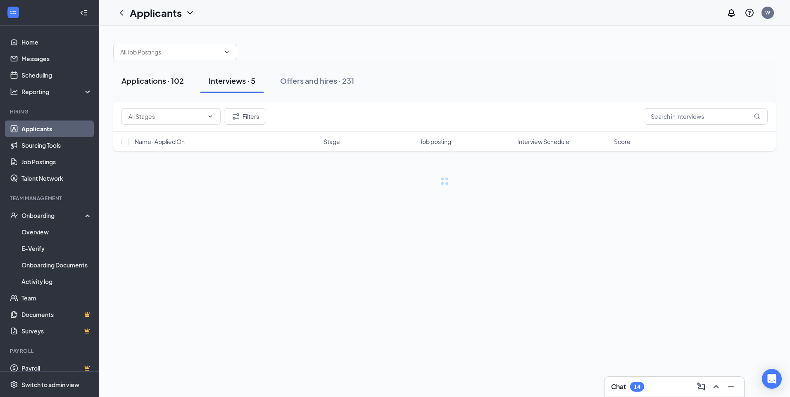
click at [167, 82] on div "Applications · 102" at bounding box center [152, 81] width 62 height 10
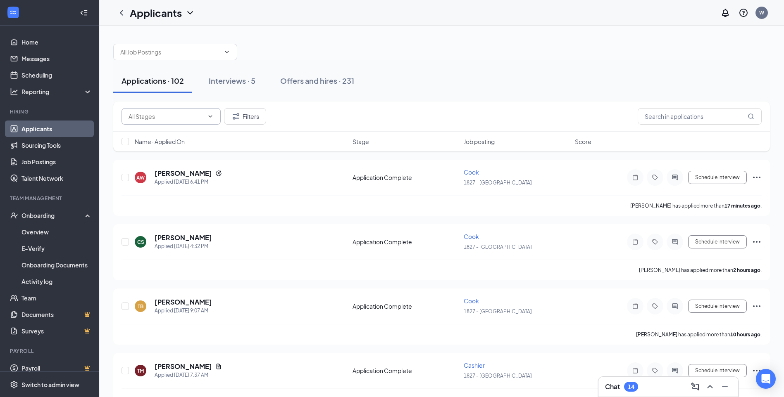
click at [202, 118] on input "text" at bounding box center [165, 116] width 75 height 9
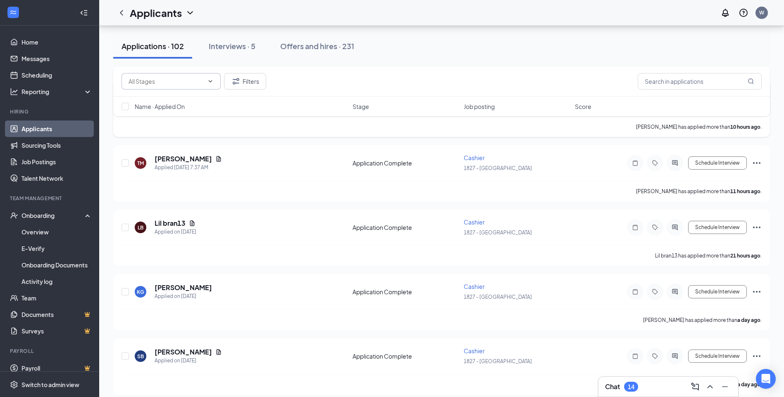
scroll to position [83, 0]
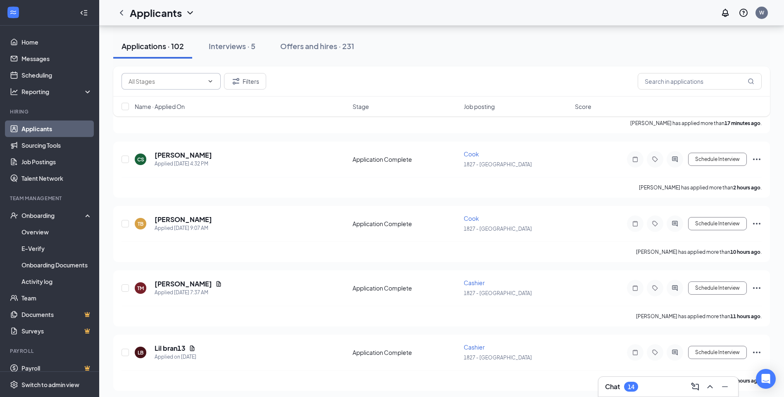
click at [42, 127] on link "Applicants" at bounding box center [56, 129] width 71 height 17
click at [53, 213] on div "Onboarding" at bounding box center [53, 216] width 64 height 8
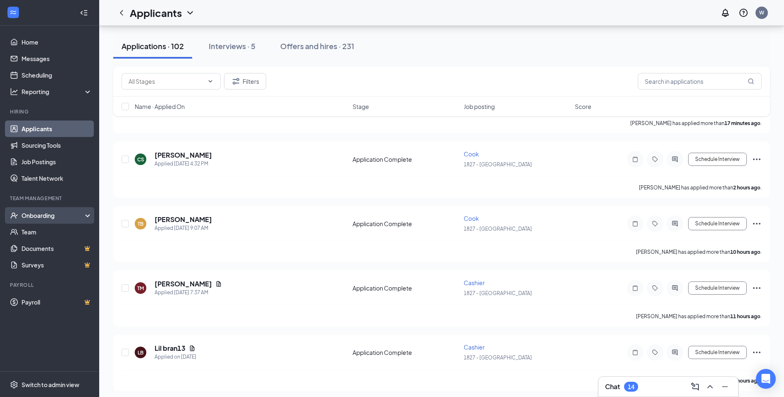
click at [53, 213] on div "Onboarding" at bounding box center [53, 216] width 64 height 8
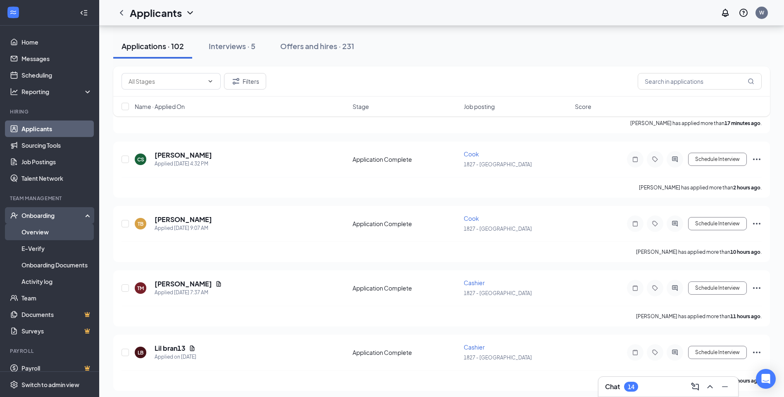
click at [56, 235] on link "Overview" at bounding box center [56, 232] width 71 height 17
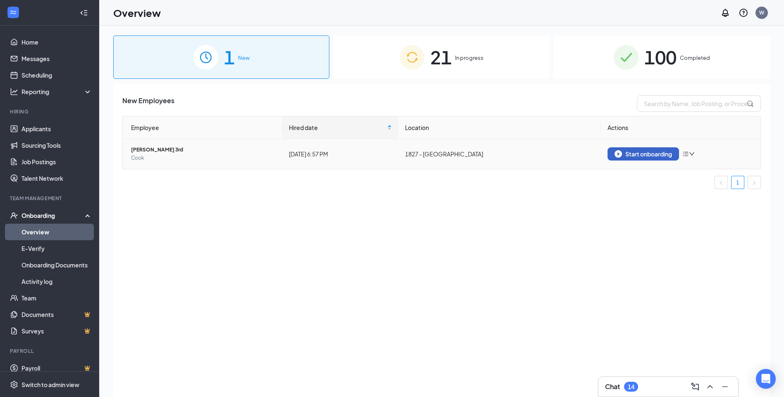
click at [645, 154] on div "Start onboarding" at bounding box center [642, 153] width 57 height 7
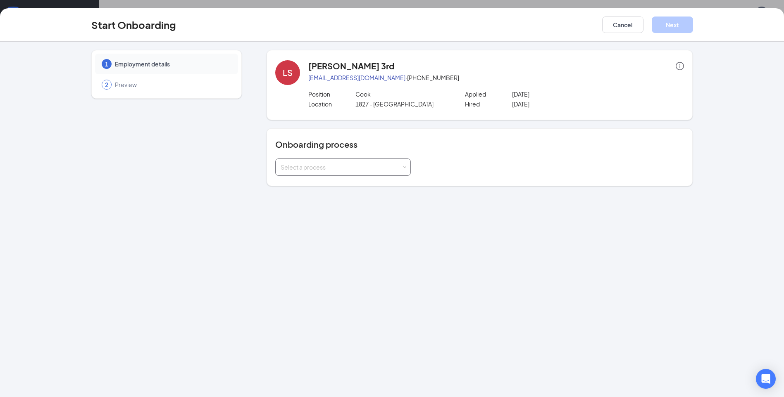
click at [339, 164] on div "Select a process" at bounding box center [341, 167] width 121 height 8
click at [338, 200] on span "GSRS Onboarding Process" at bounding box center [314, 199] width 73 height 7
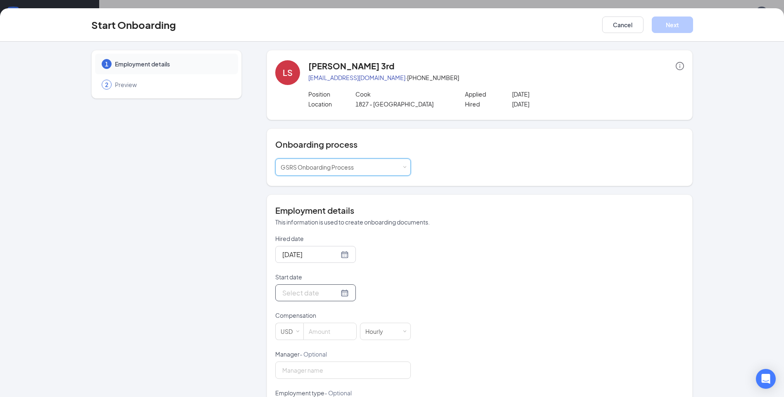
click at [337, 294] on div at bounding box center [315, 293] width 67 height 10
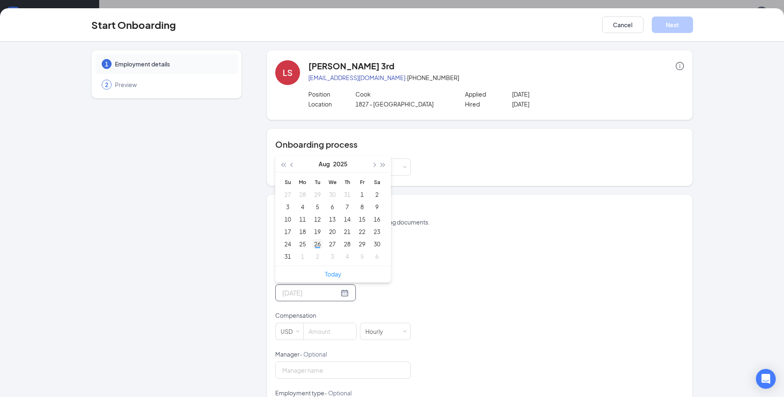
type input "[DATE]"
click at [318, 243] on div "26" at bounding box center [317, 244] width 10 height 10
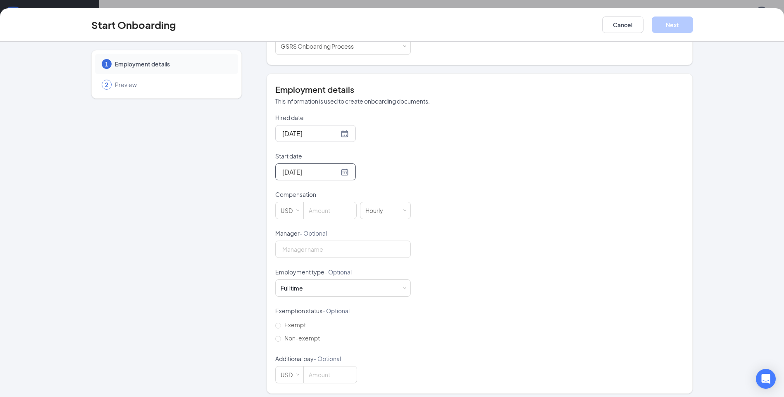
scroll to position [126, 0]
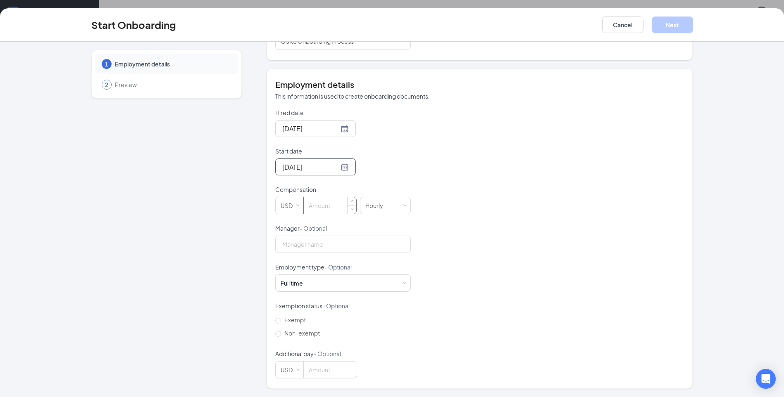
click at [327, 206] on input at bounding box center [330, 205] width 52 height 17
type input "15"
click at [679, 22] on button "Next" at bounding box center [672, 25] width 41 height 17
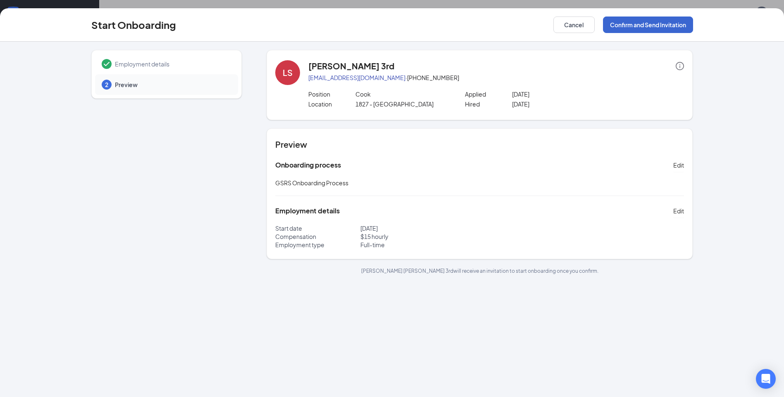
scroll to position [0, 0]
click at [669, 25] on button "Confirm and Send Invitation" at bounding box center [648, 25] width 90 height 17
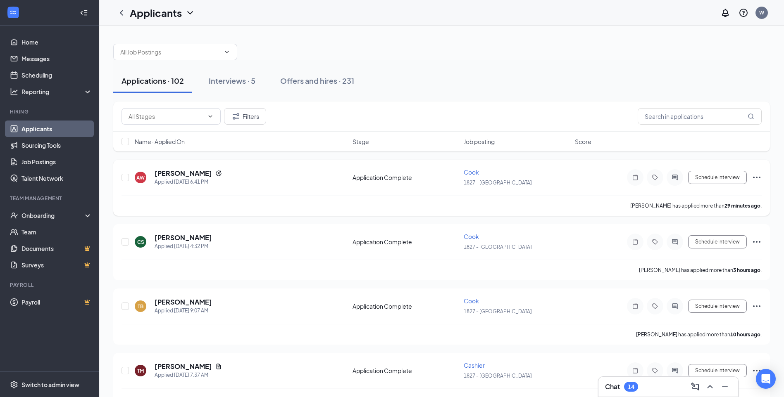
click at [129, 176] on div at bounding box center [125, 177] width 8 height 19
click at [123, 176] on input "checkbox" at bounding box center [124, 177] width 7 height 7
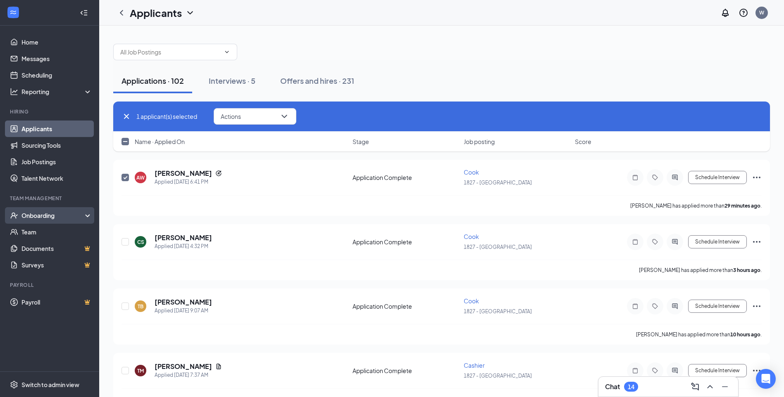
click at [33, 210] on div "Onboarding" at bounding box center [49, 215] width 99 height 17
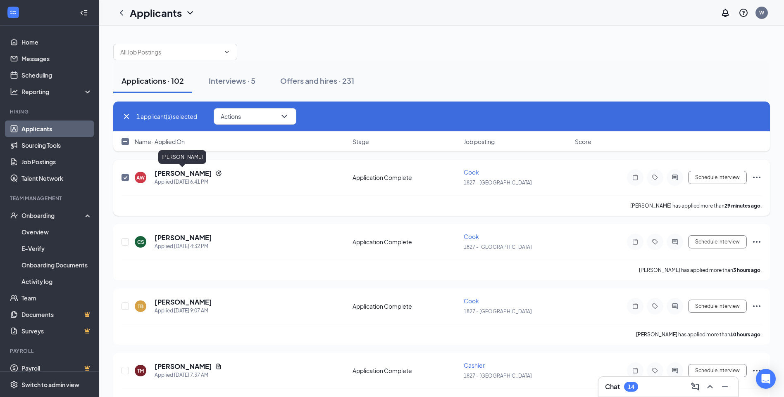
click at [193, 173] on h5 "[PERSON_NAME]" at bounding box center [183, 173] width 57 height 9
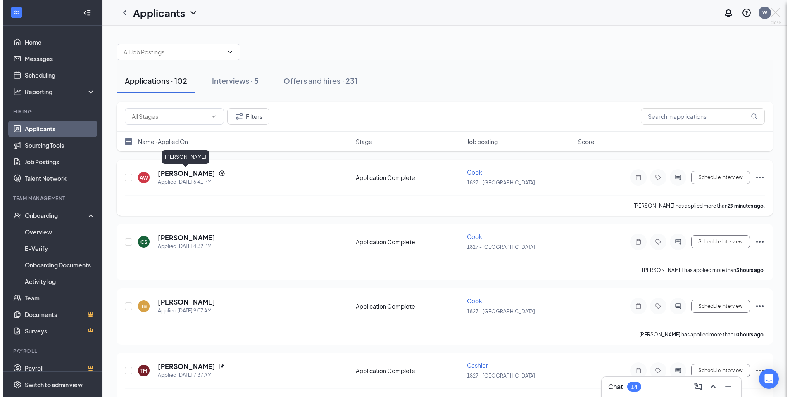
checkbox input "false"
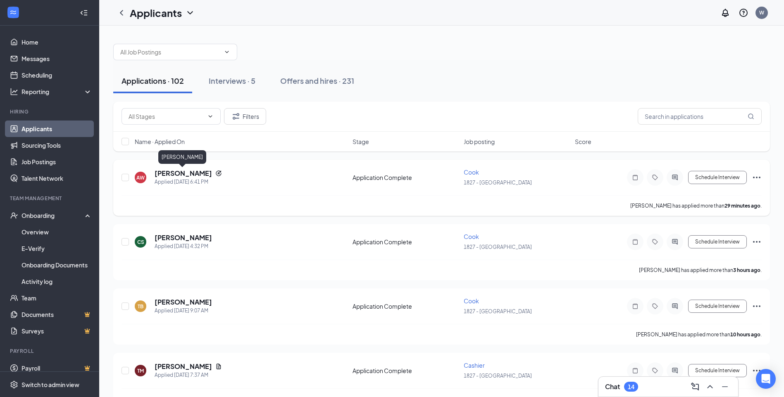
click at [193, 173] on h5 "[PERSON_NAME]" at bounding box center [183, 173] width 57 height 9
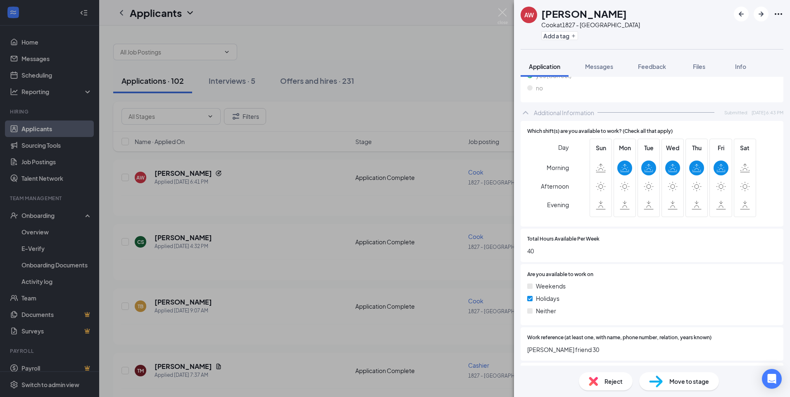
scroll to position [338, 0]
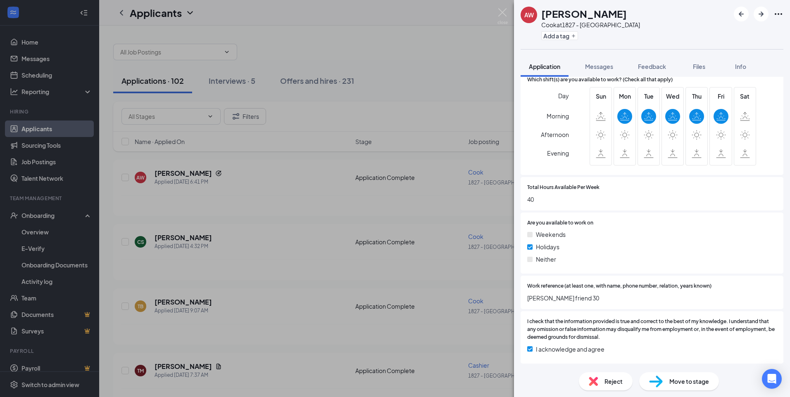
click at [684, 379] on span "Move to stage" at bounding box center [689, 381] width 40 height 9
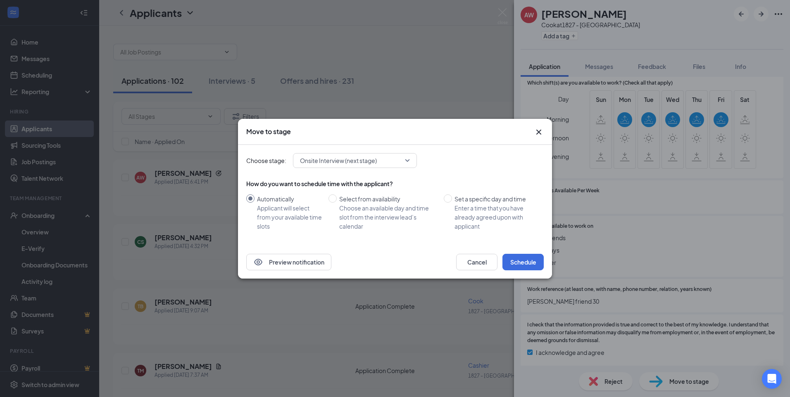
click at [354, 162] on span "Onsite Interview (next stage)" at bounding box center [338, 161] width 77 height 12
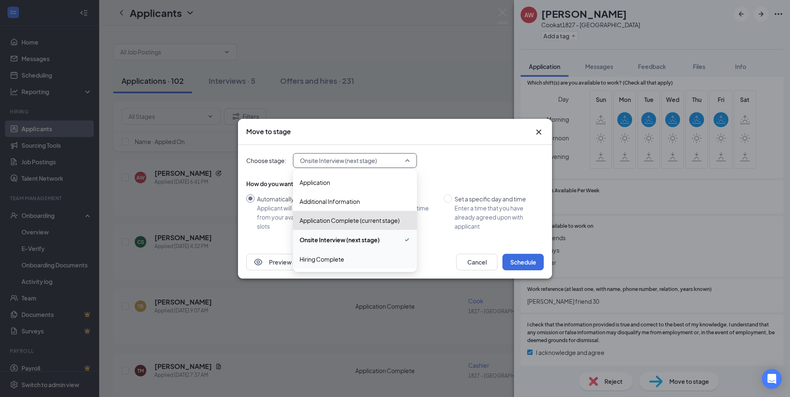
click at [335, 262] on span "Hiring Complete" at bounding box center [322, 259] width 45 height 9
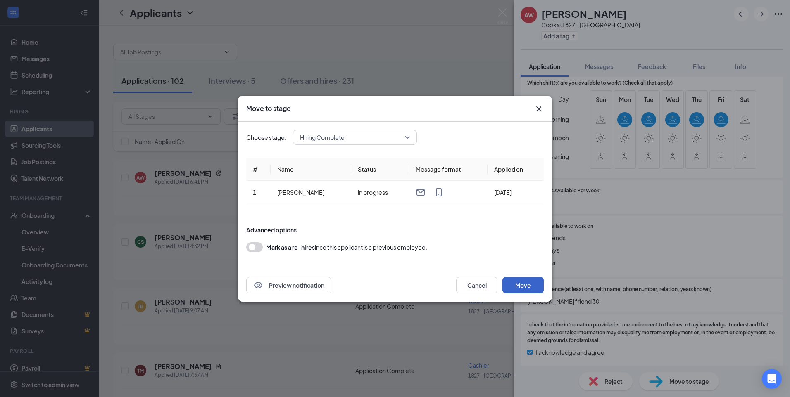
click at [527, 289] on button "Move" at bounding box center [522, 285] width 41 height 17
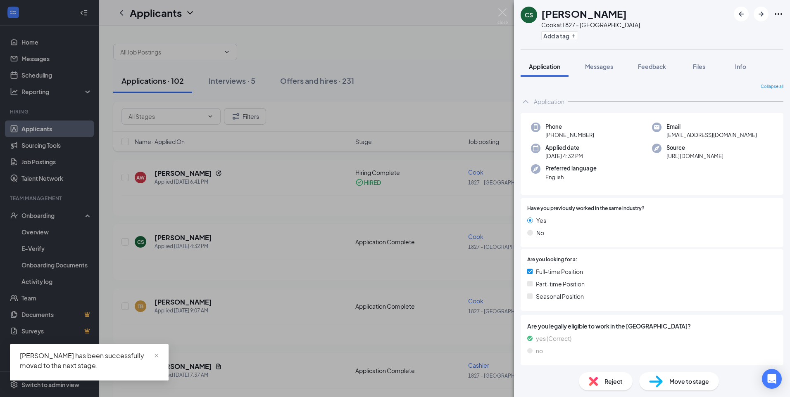
click at [486, 62] on div "CS [PERSON_NAME] [PERSON_NAME] at 1827 - Collinsville Add a tag Application Mes…" at bounding box center [395, 198] width 790 height 397
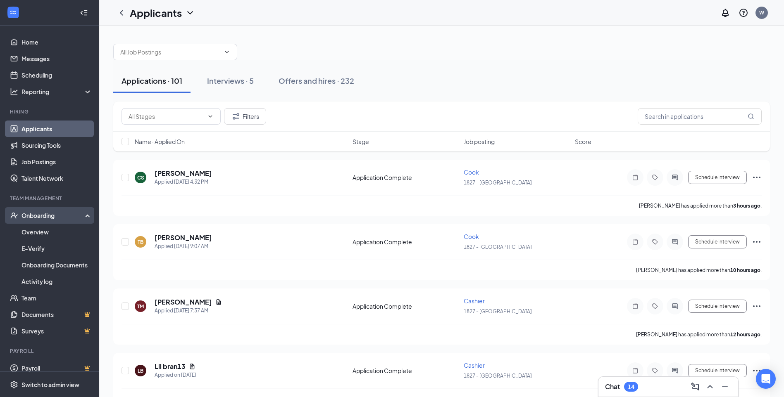
click at [52, 215] on div "Onboarding" at bounding box center [53, 216] width 64 height 8
click at [49, 235] on link "Overview" at bounding box center [56, 232] width 71 height 17
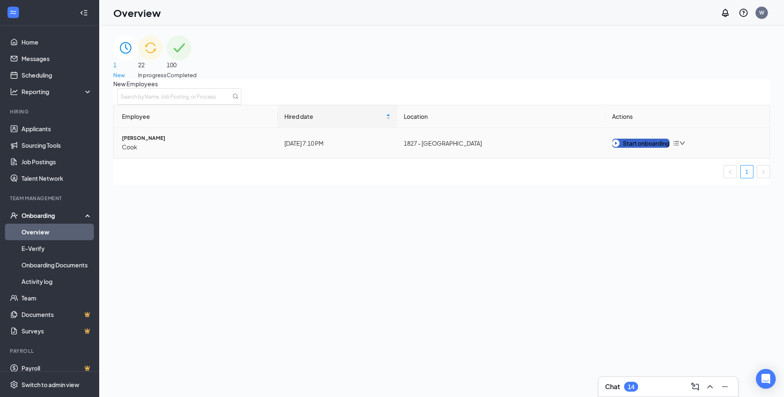
click at [641, 148] on div "Start onboarding" at bounding box center [640, 143] width 57 height 9
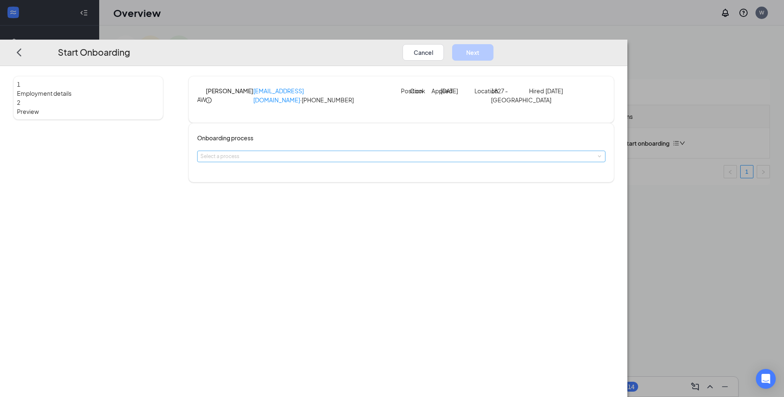
click at [337, 161] on div "Select a process" at bounding box center [399, 156] width 398 height 8
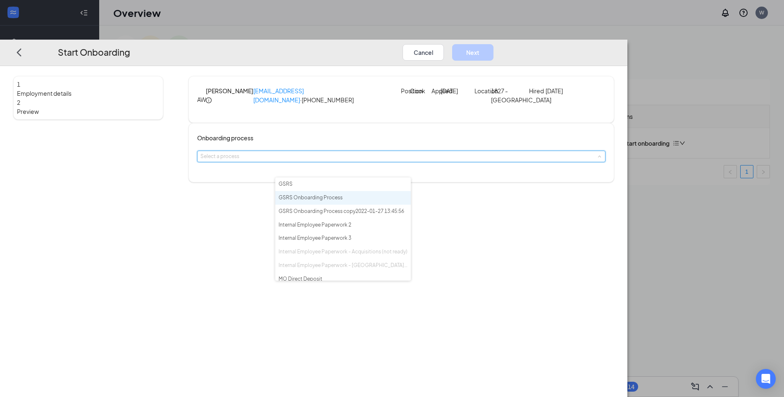
click at [340, 196] on span "GSRS Onboarding Process" at bounding box center [310, 198] width 64 height 6
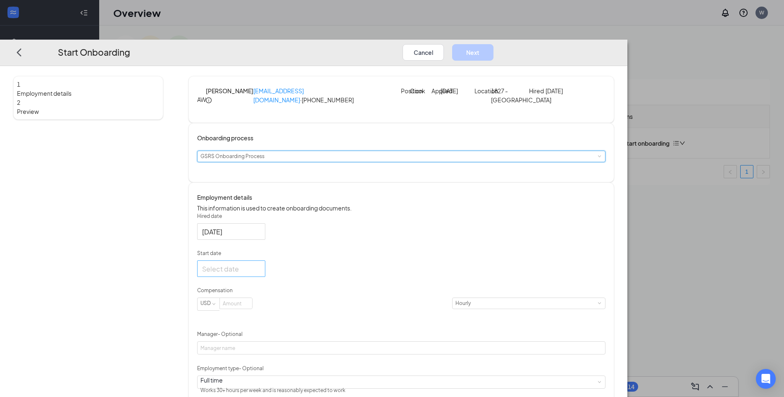
click at [260, 274] on div at bounding box center [231, 269] width 58 height 10
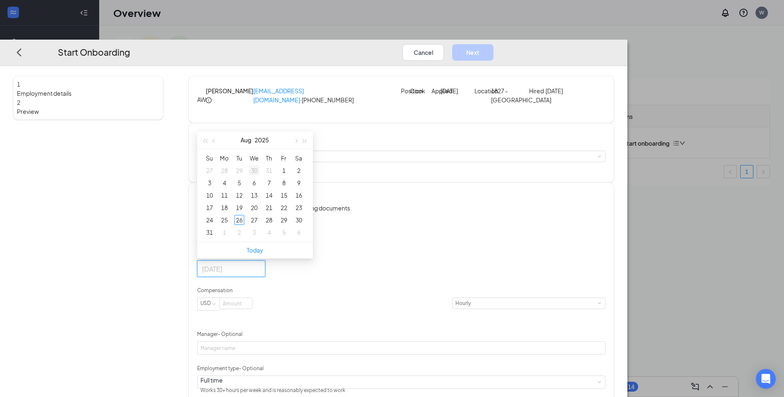
type input "[DATE]"
click at [244, 225] on div "26" at bounding box center [239, 220] width 10 height 10
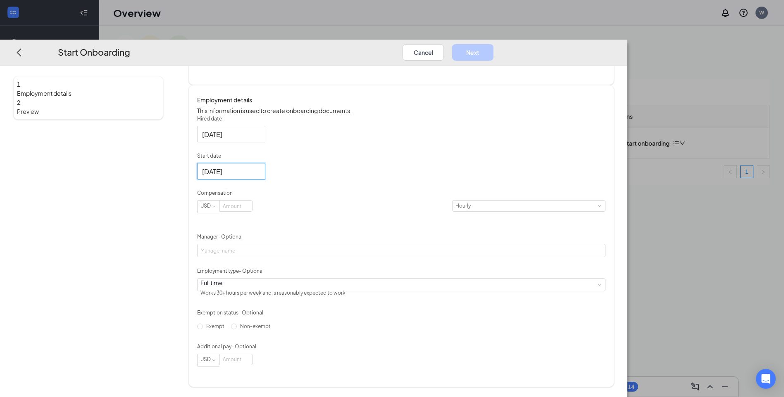
scroll to position [126, 0]
click at [252, 206] on input at bounding box center [236, 206] width 32 height 11
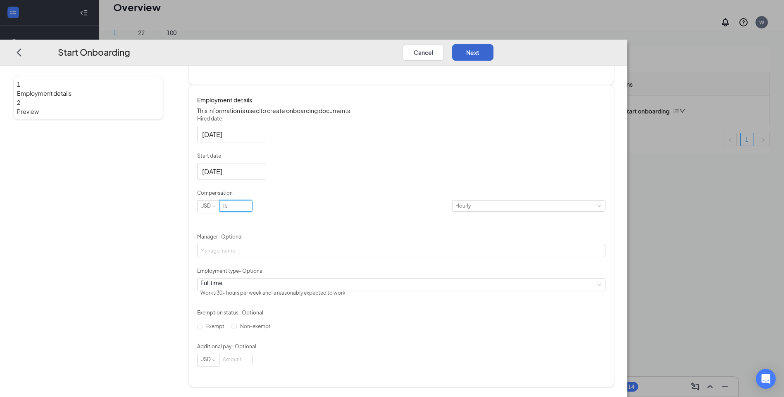
type input "15"
click at [493, 44] on button "Next" at bounding box center [472, 52] width 41 height 17
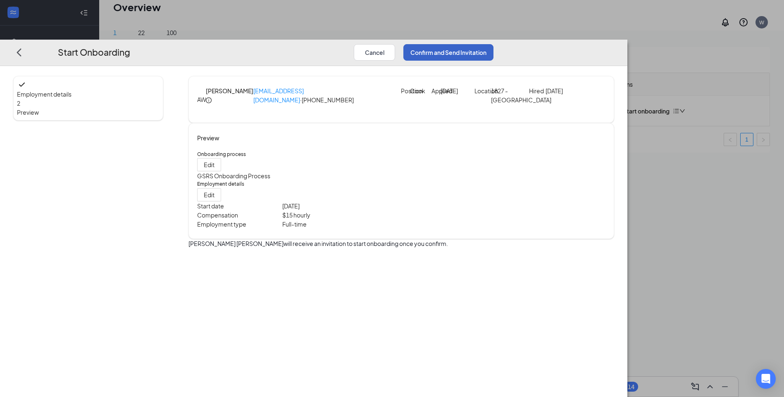
click at [493, 44] on button "Confirm and Send Invitation" at bounding box center [448, 52] width 90 height 17
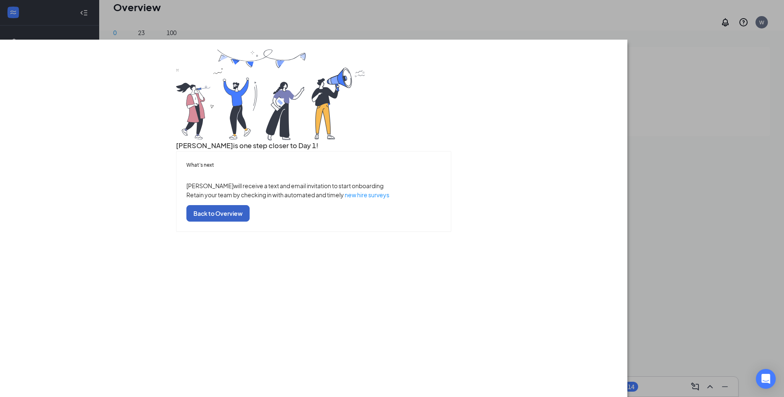
click at [250, 222] on button "Back to Overview" at bounding box center [217, 213] width 63 height 17
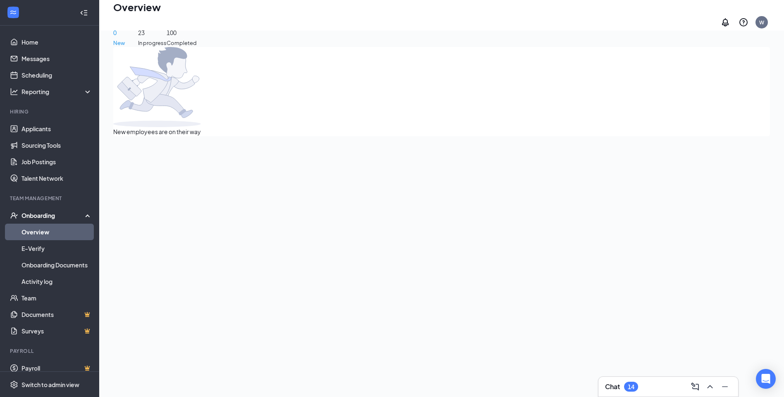
click at [338, 136] on div "New employees are on their way" at bounding box center [441, 91] width 657 height 89
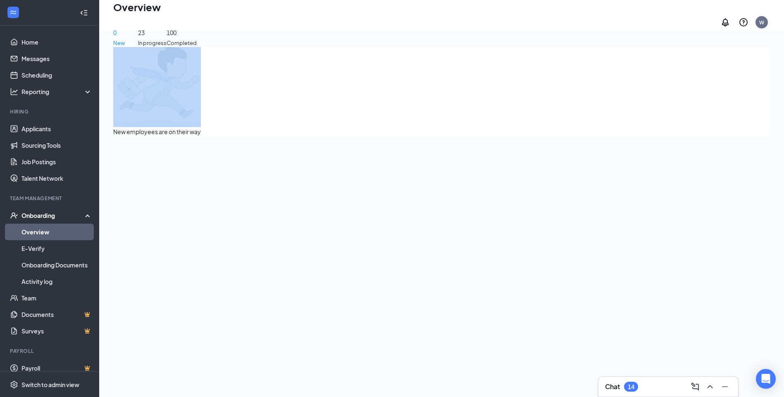
click at [338, 136] on div "New employees are on their way" at bounding box center [441, 91] width 657 height 89
